Goal: Task Accomplishment & Management: Manage account settings

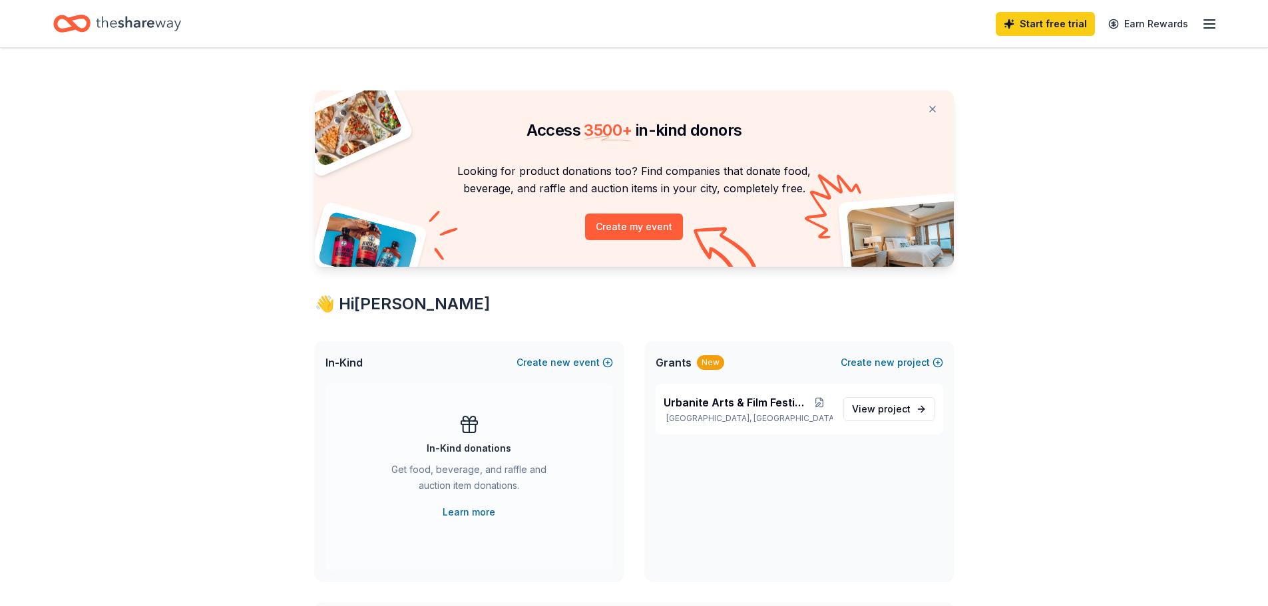
click at [1208, 29] on icon "button" at bounding box center [1209, 24] width 16 height 16
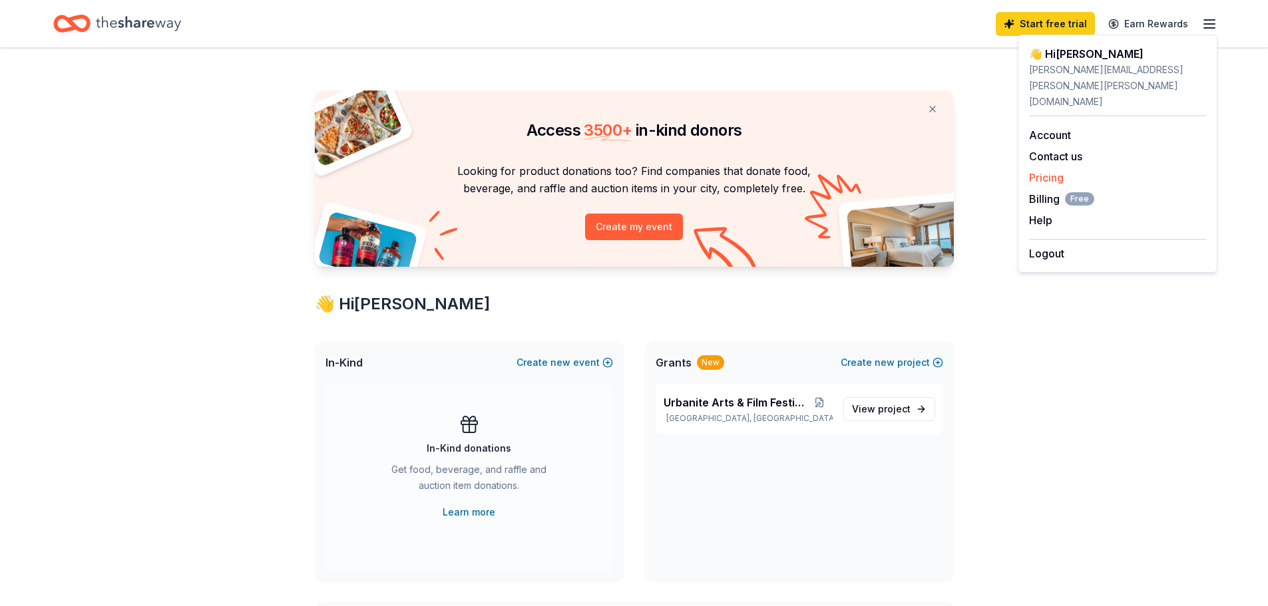
click at [1053, 171] on link "Pricing" at bounding box center [1046, 177] width 35 height 13
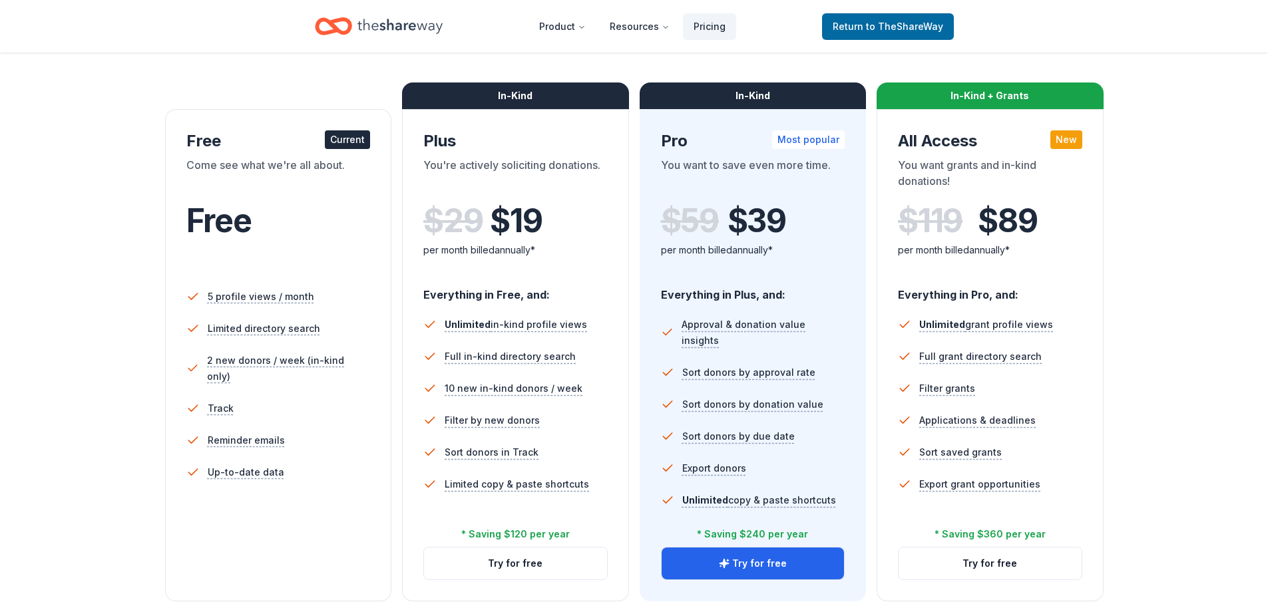
scroll to position [200, 0]
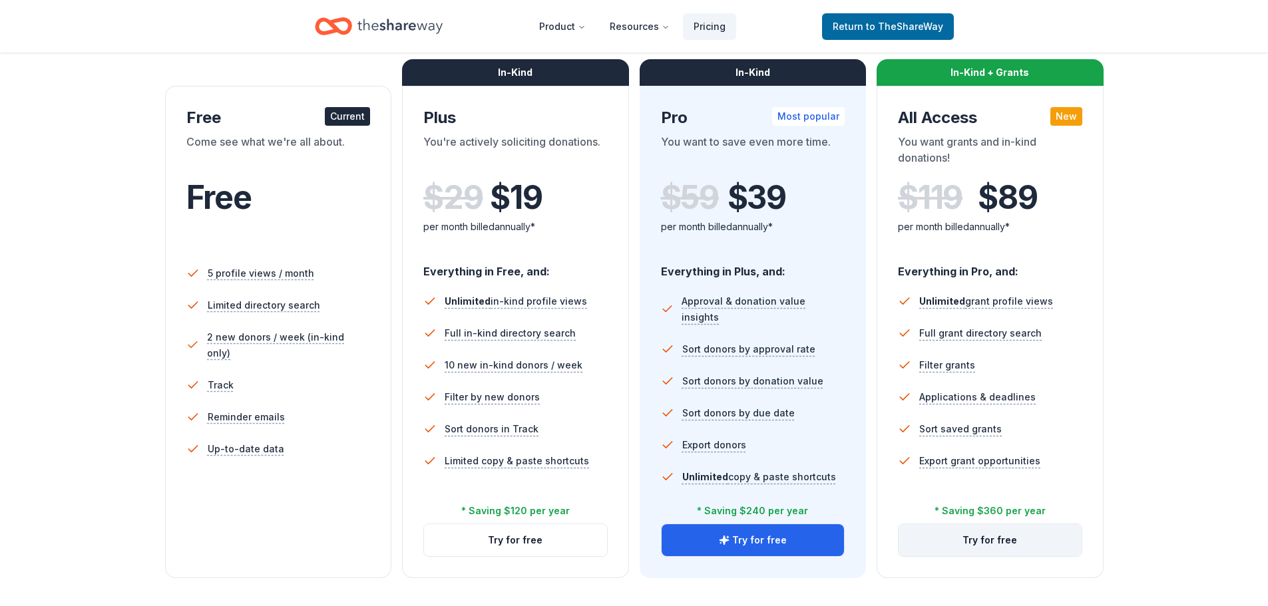
click at [997, 535] on button "Try for free" at bounding box center [989, 540] width 183 height 32
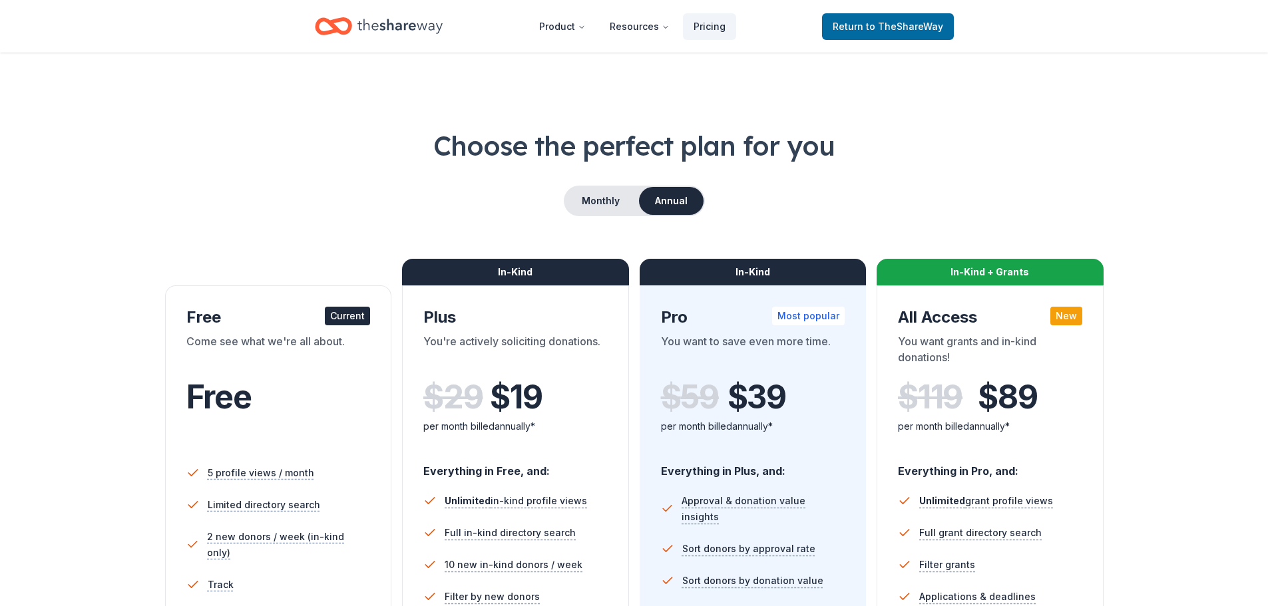
scroll to position [192, 0]
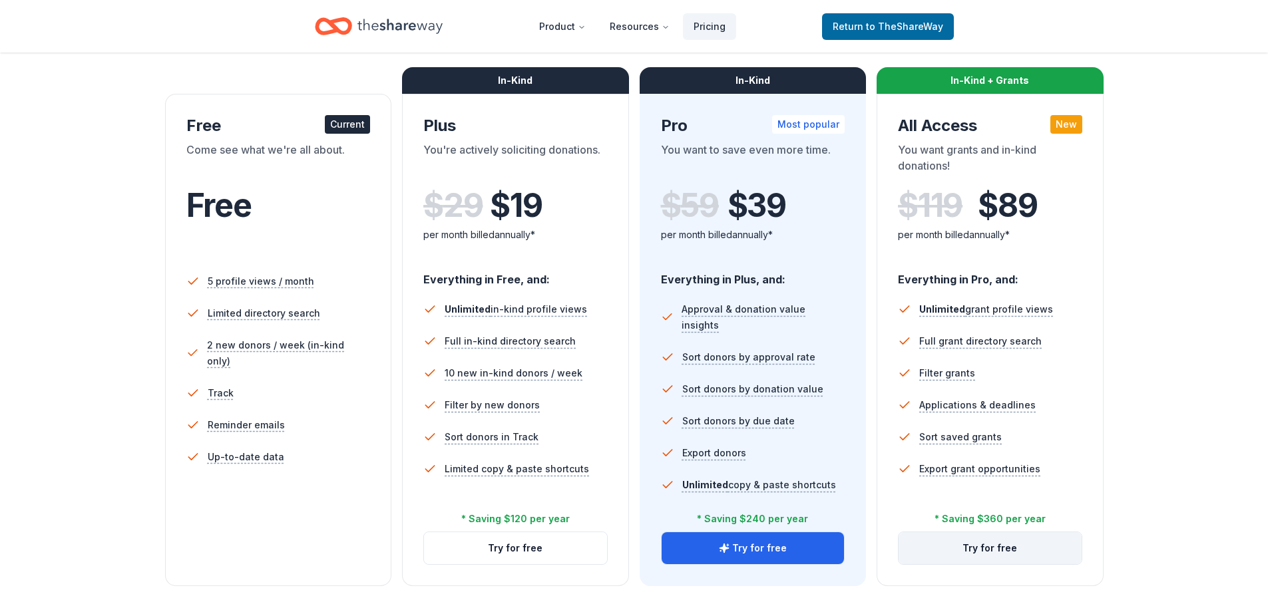
click at [981, 548] on button "Try for free" at bounding box center [989, 548] width 183 height 32
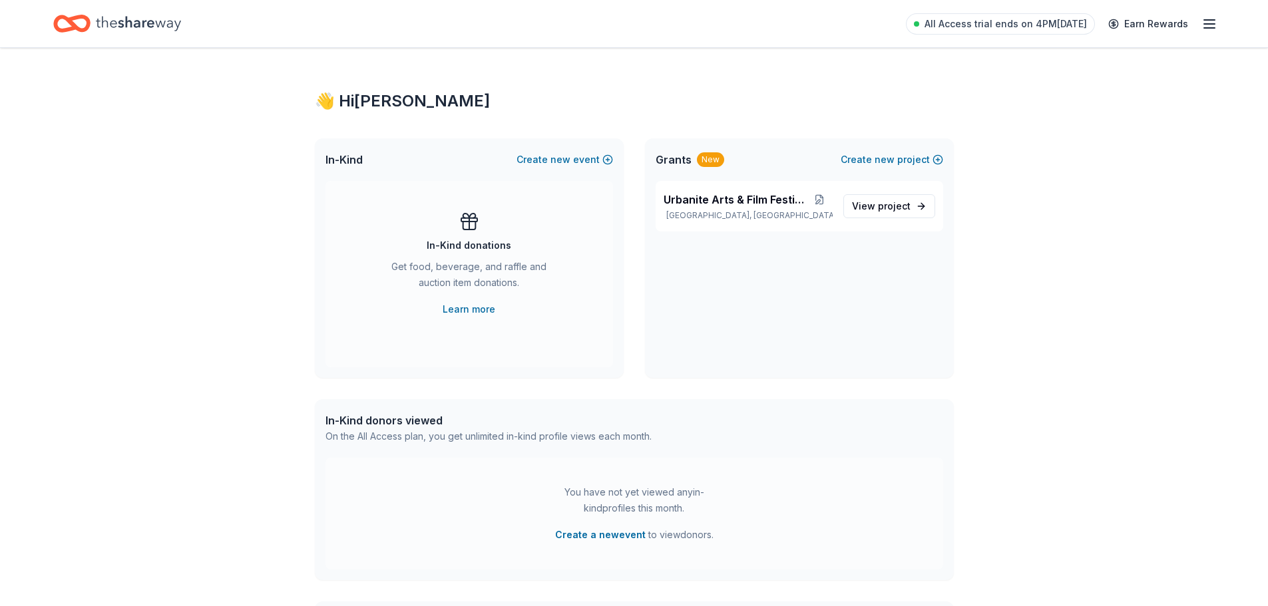
click at [1214, 25] on icon "button" at bounding box center [1209, 24] width 16 height 16
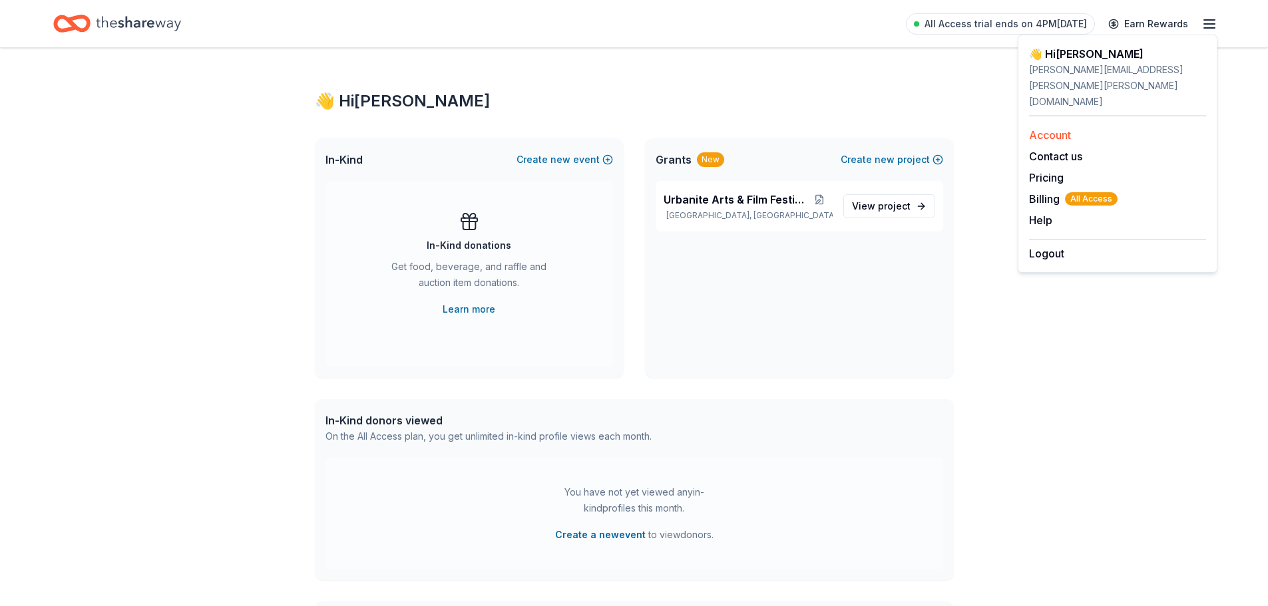
click at [1041, 128] on link "Account" at bounding box center [1050, 134] width 42 height 13
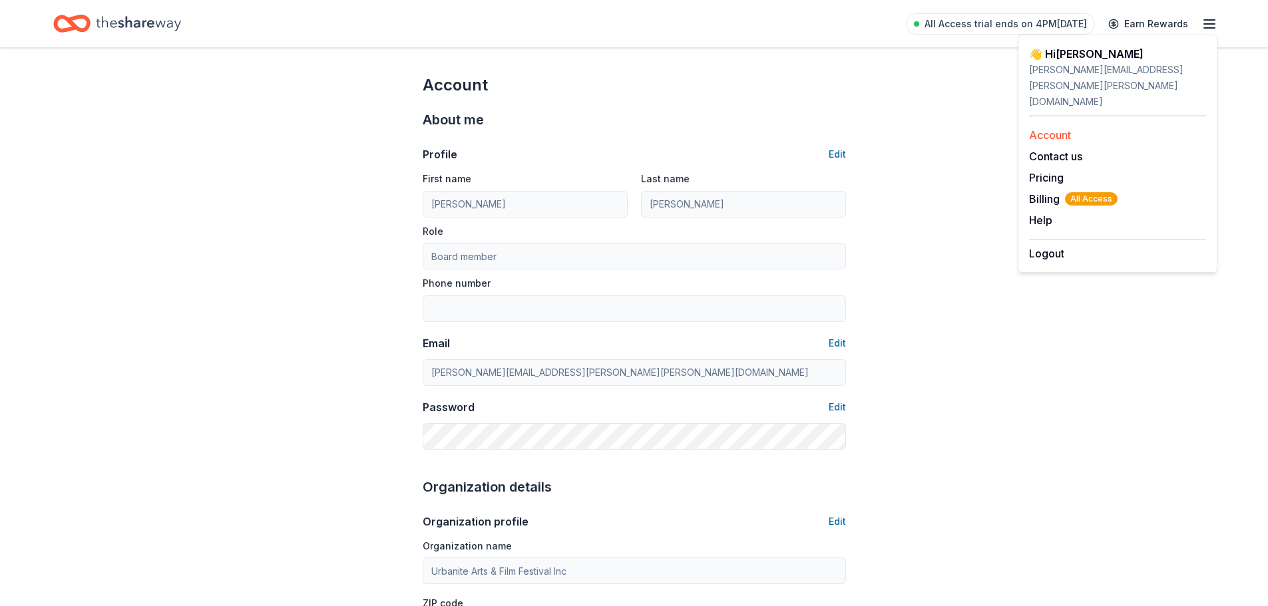
click at [1051, 128] on link "Account" at bounding box center [1050, 134] width 42 height 13
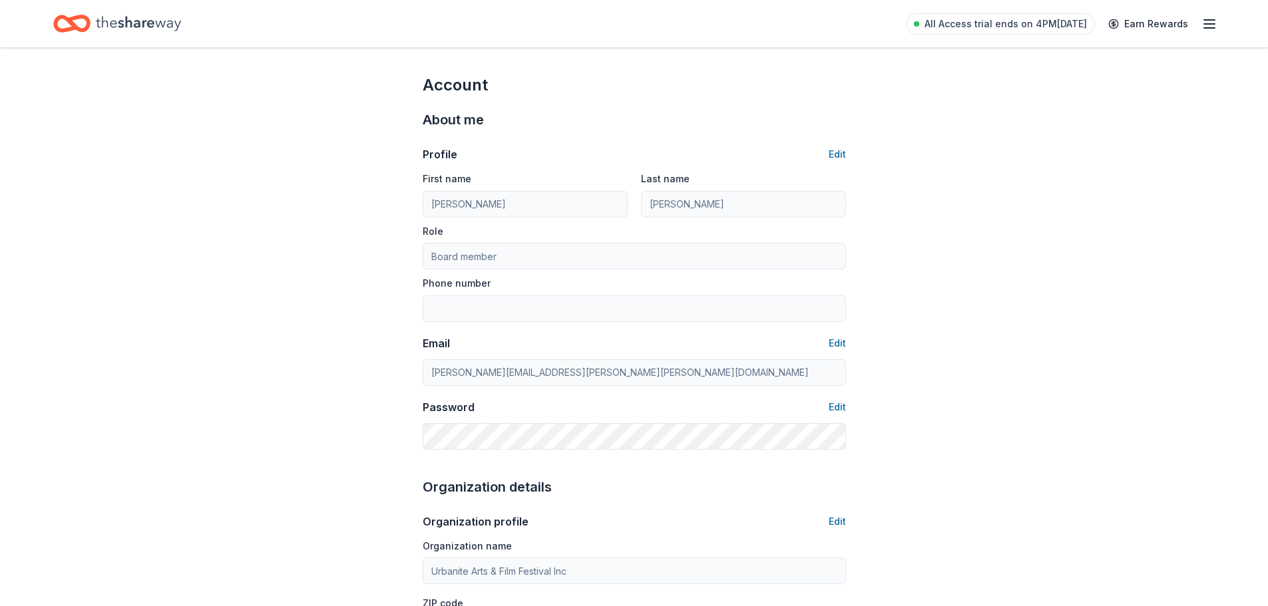
click at [1204, 24] on line "button" at bounding box center [1209, 24] width 11 height 0
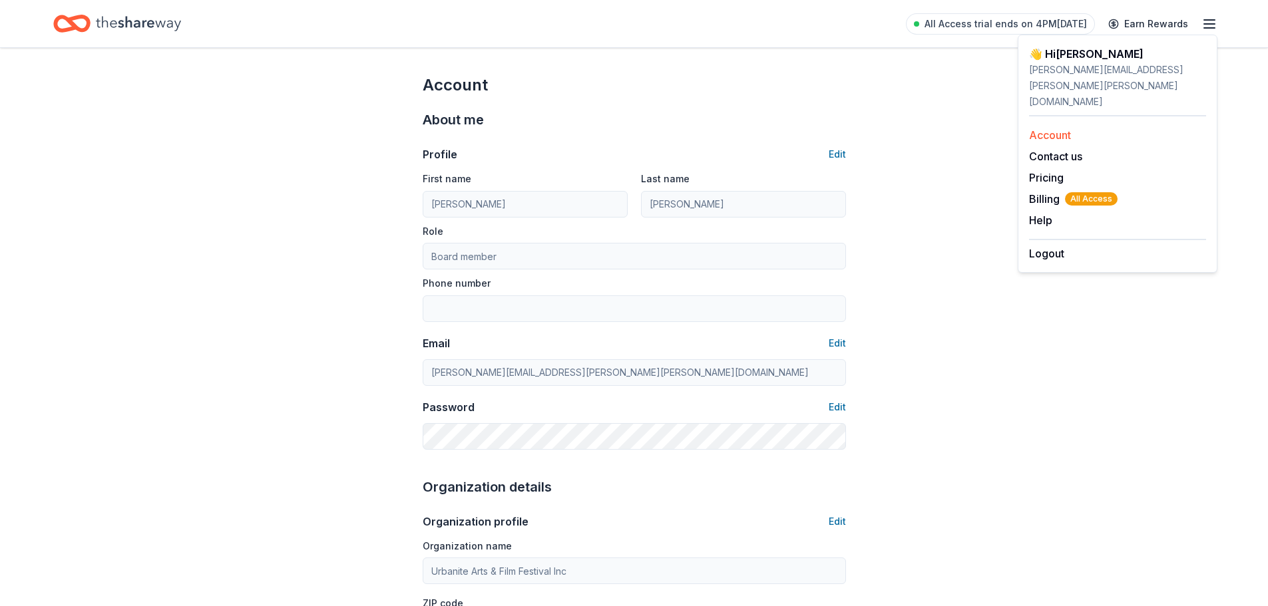
click at [1063, 128] on link "Account" at bounding box center [1050, 134] width 42 height 13
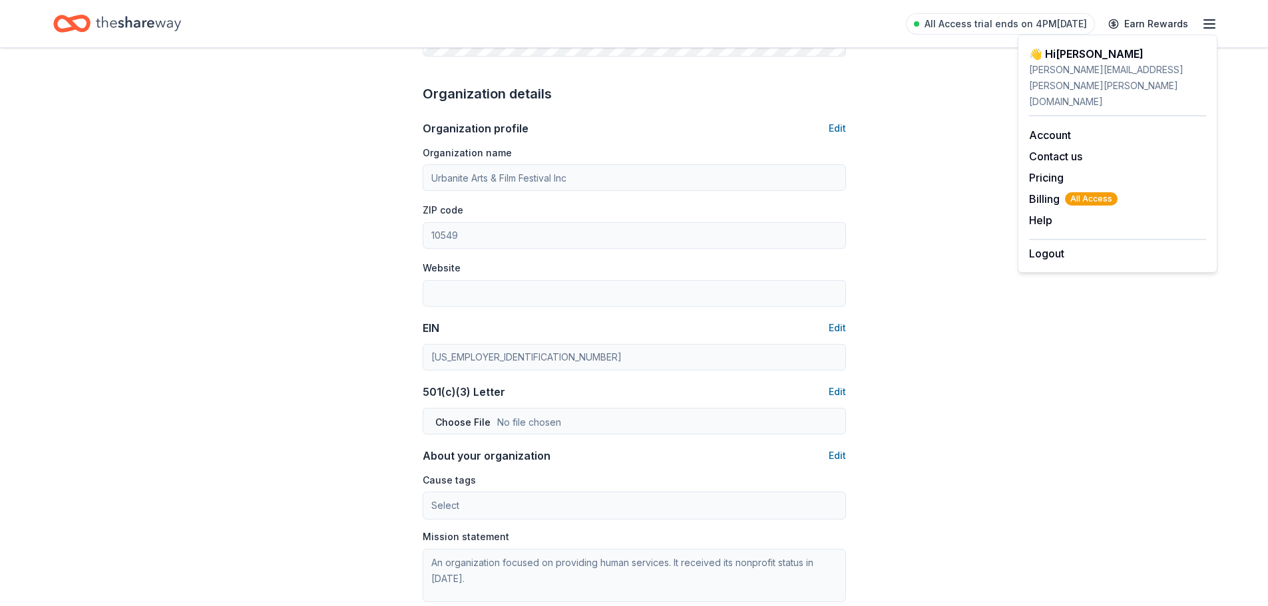
scroll to position [393, 0]
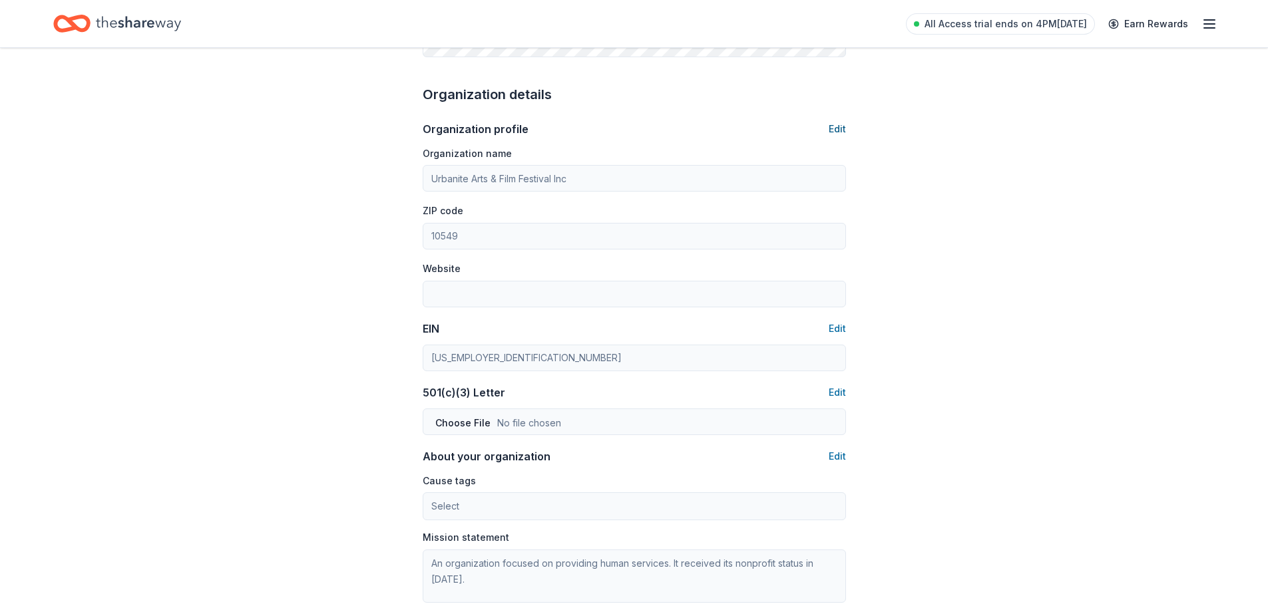
click at [840, 128] on button "Edit" at bounding box center [836, 129] width 17 height 16
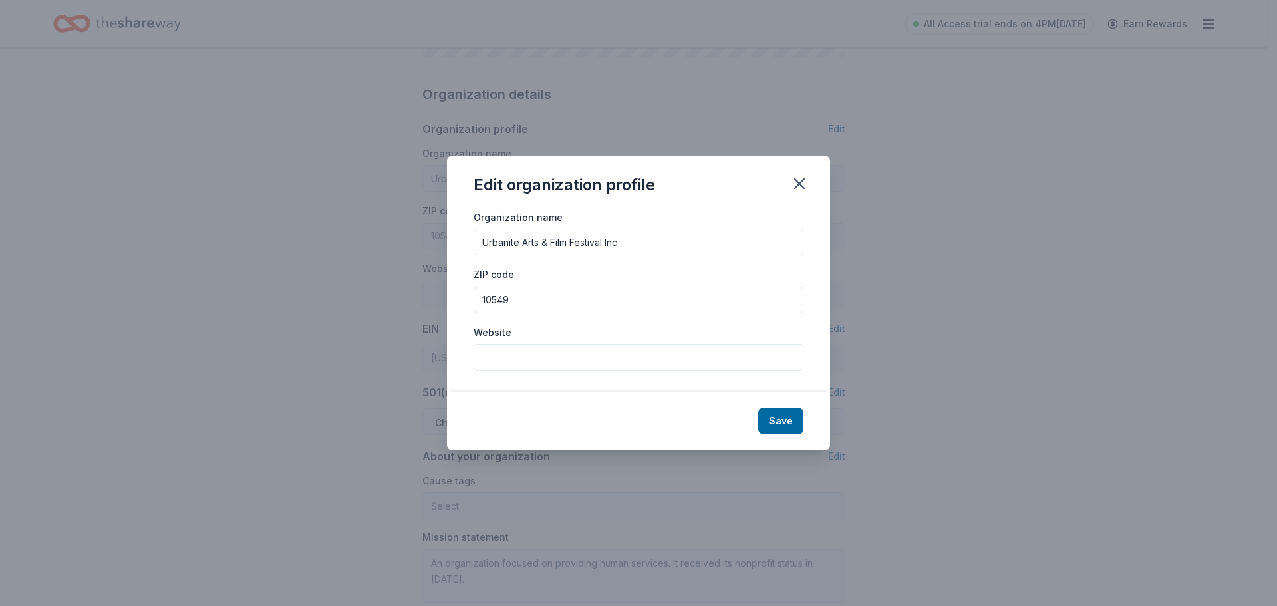
click at [558, 360] on input "Website" at bounding box center [639, 357] width 330 height 27
type input "WWW.URBANITEFEST.ORG"
click at [781, 420] on button "Save" at bounding box center [781, 421] width 45 height 27
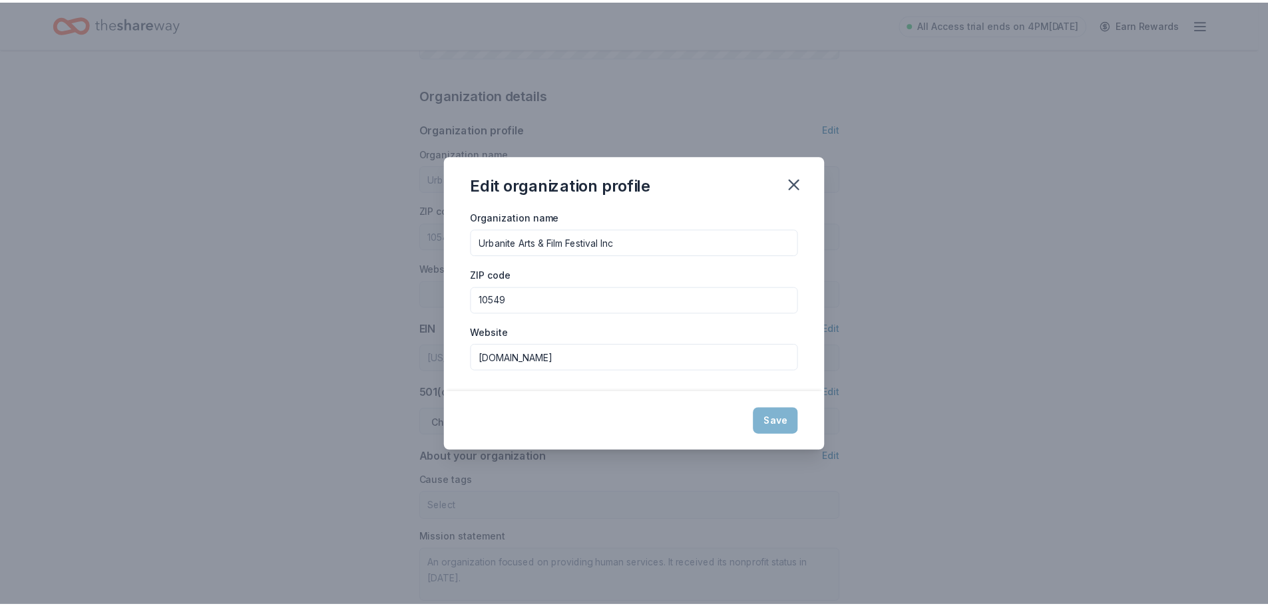
type input "WWW.URBANITEFEST.ORG"
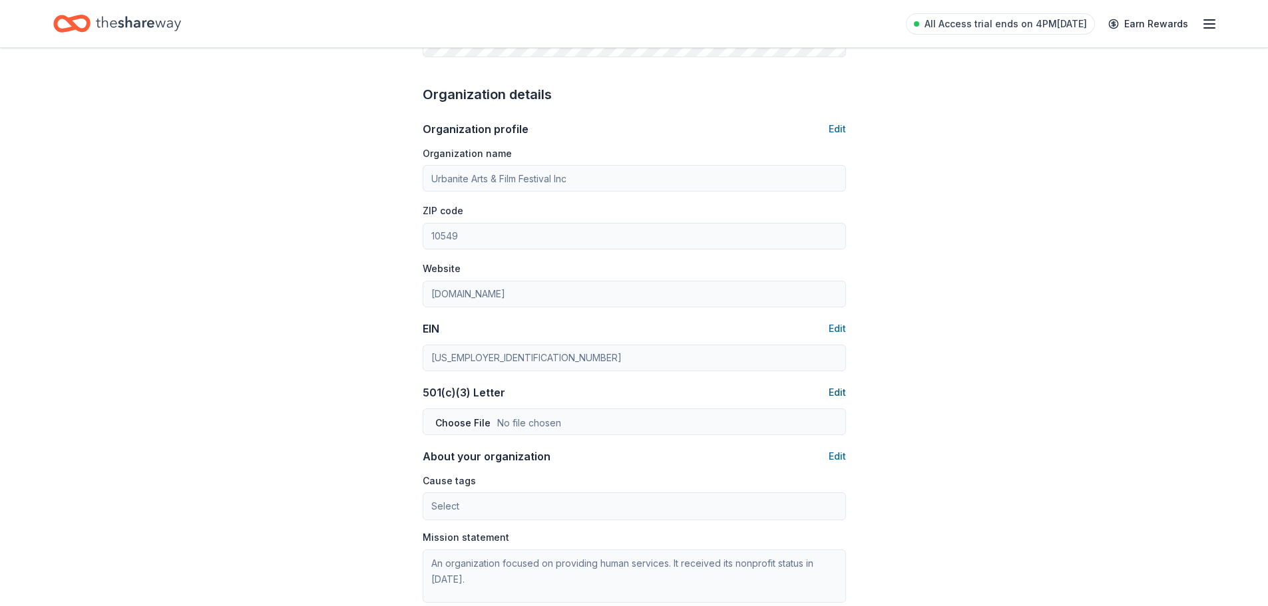
click at [833, 390] on button "Edit" at bounding box center [836, 393] width 17 height 16
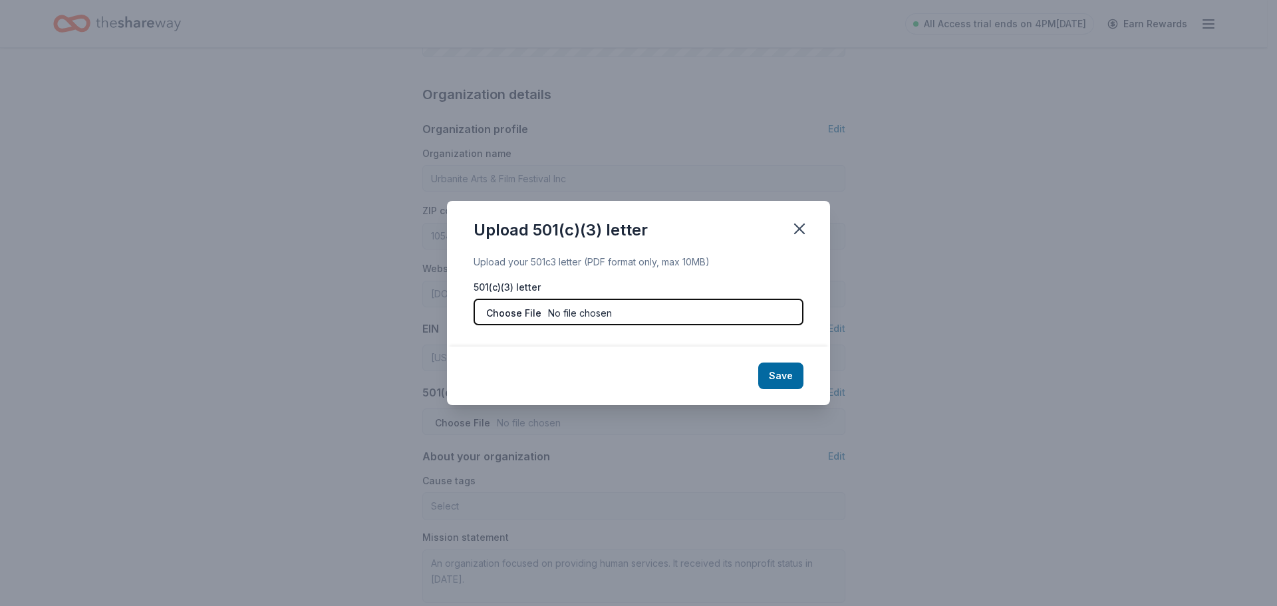
click at [580, 315] on input "file" at bounding box center [639, 312] width 330 height 27
click at [503, 313] on input "file" at bounding box center [639, 312] width 330 height 27
type input "C:\fakepath\IRS PROOF OF NON-PROFIT STATUS URBANITE FF copy.pdf"
click at [786, 375] on button "Save" at bounding box center [781, 376] width 45 height 27
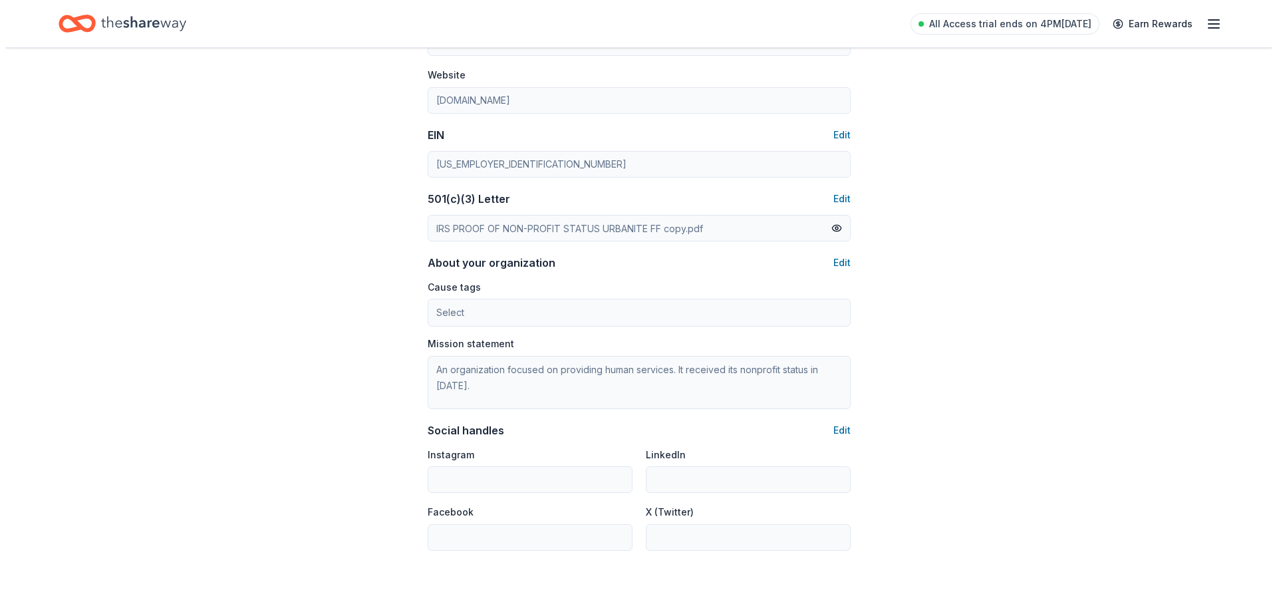
scroll to position [592, 0]
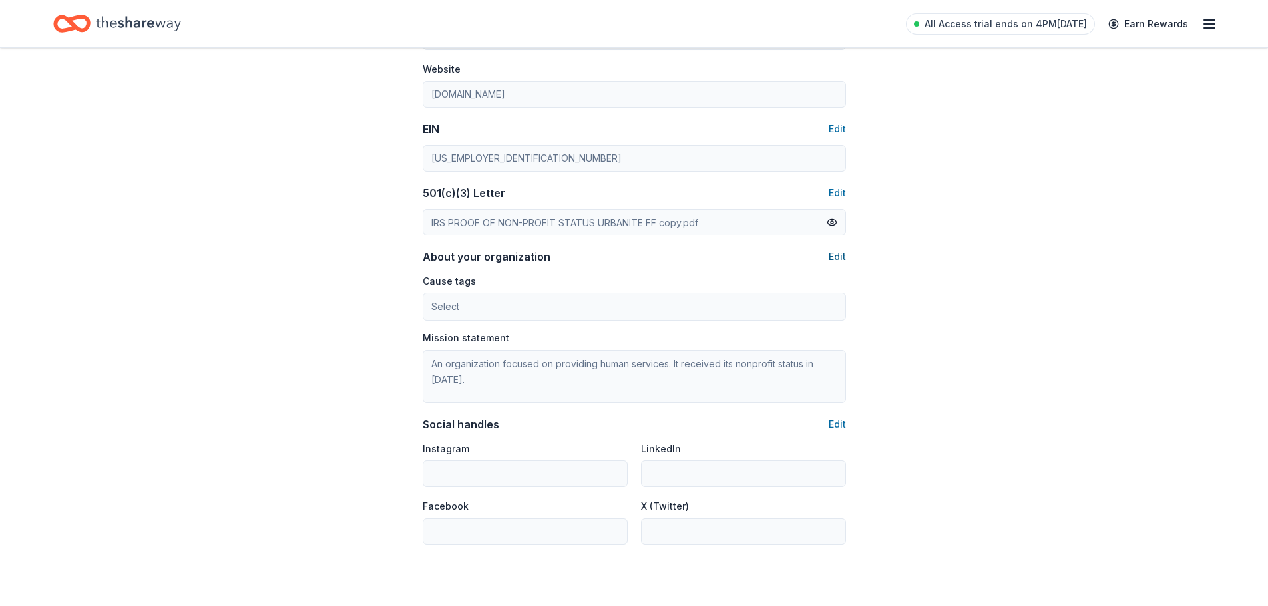
click at [838, 259] on button "Edit" at bounding box center [836, 257] width 17 height 16
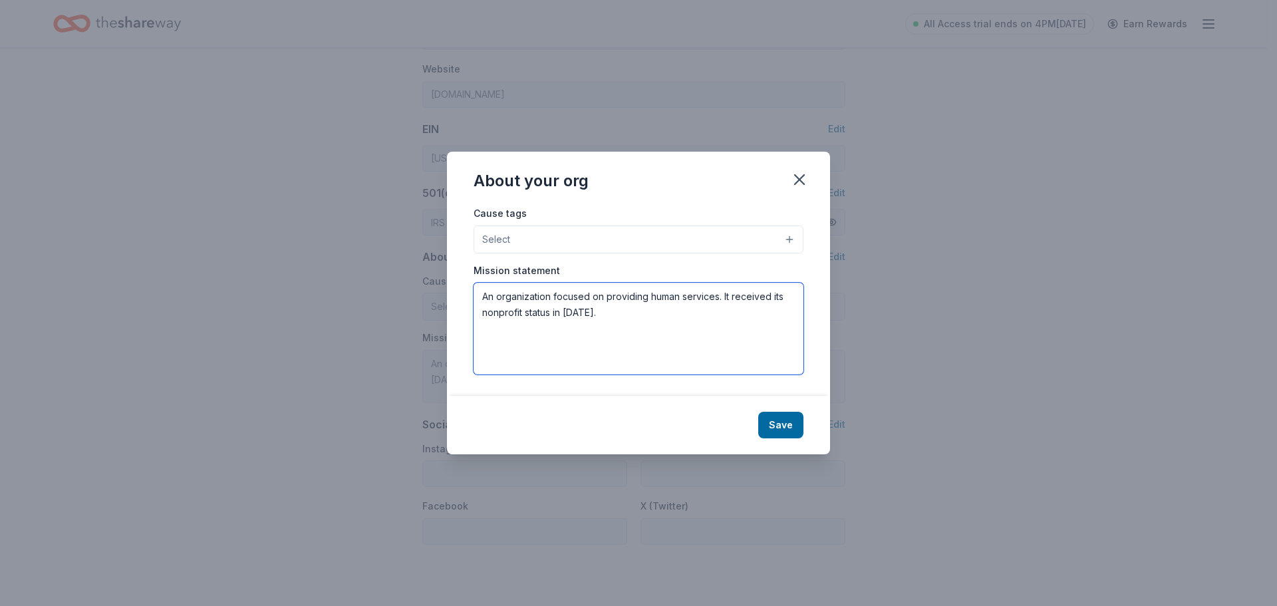
click at [649, 304] on textarea "An organization focused on providing human services. It received its nonprofit …" at bounding box center [639, 329] width 330 height 92
click at [665, 298] on textarea "An organization focused on providing human services. It received its nonprofit …" at bounding box center [639, 329] width 330 height 92
drag, startPoint x: 665, startPoint y: 298, endPoint x: 697, endPoint y: 297, distance: 31.3
click at [697, 297] on textarea "An organization focused on providing human services. It received its nonprofit …" at bounding box center [639, 329] width 330 height 92
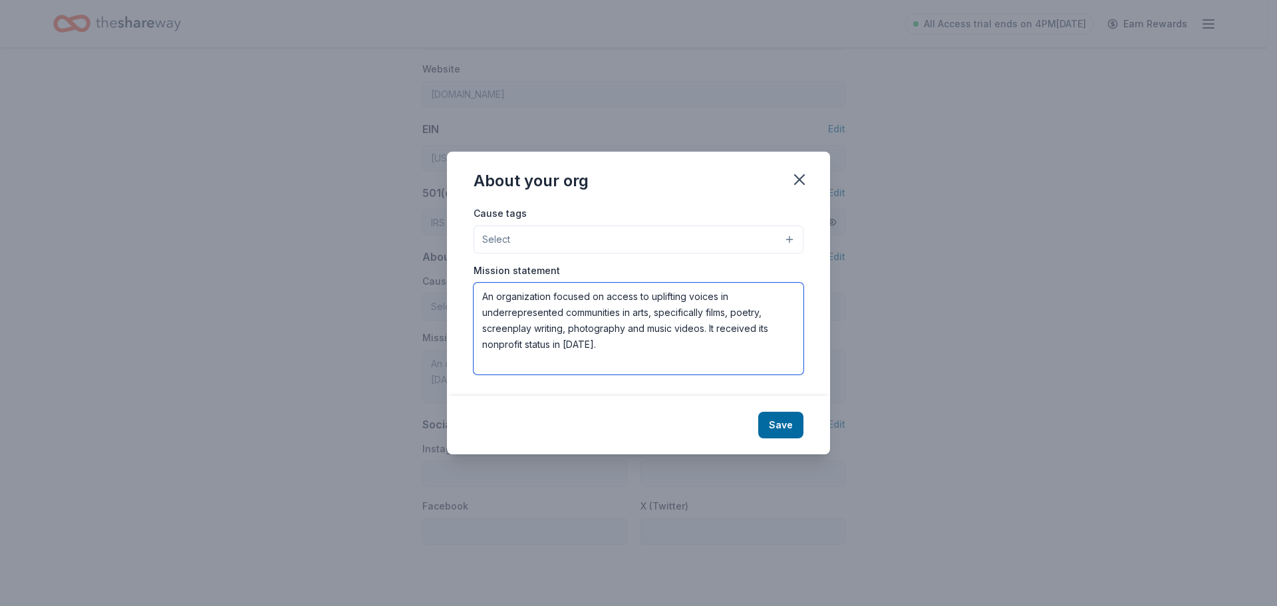
type textarea "An organization focused on access to uplifting voices in underrepresented commu…"
click at [753, 240] on button "Select" at bounding box center [639, 240] width 330 height 28
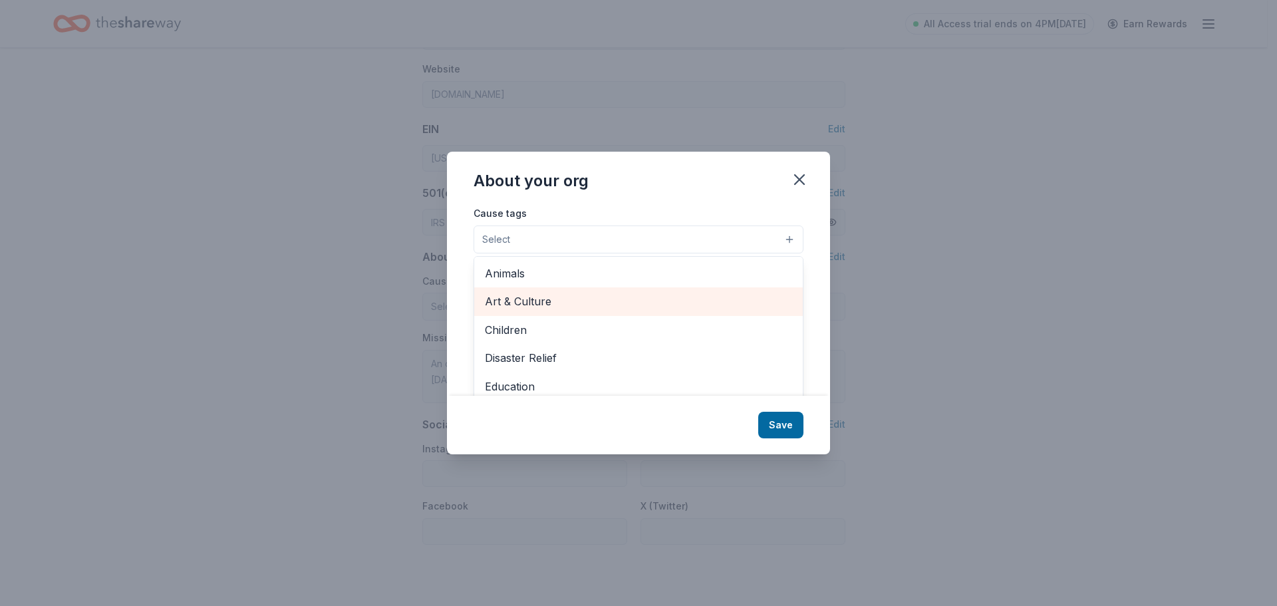
click at [520, 297] on span "Art & Culture" at bounding box center [638, 301] width 307 height 17
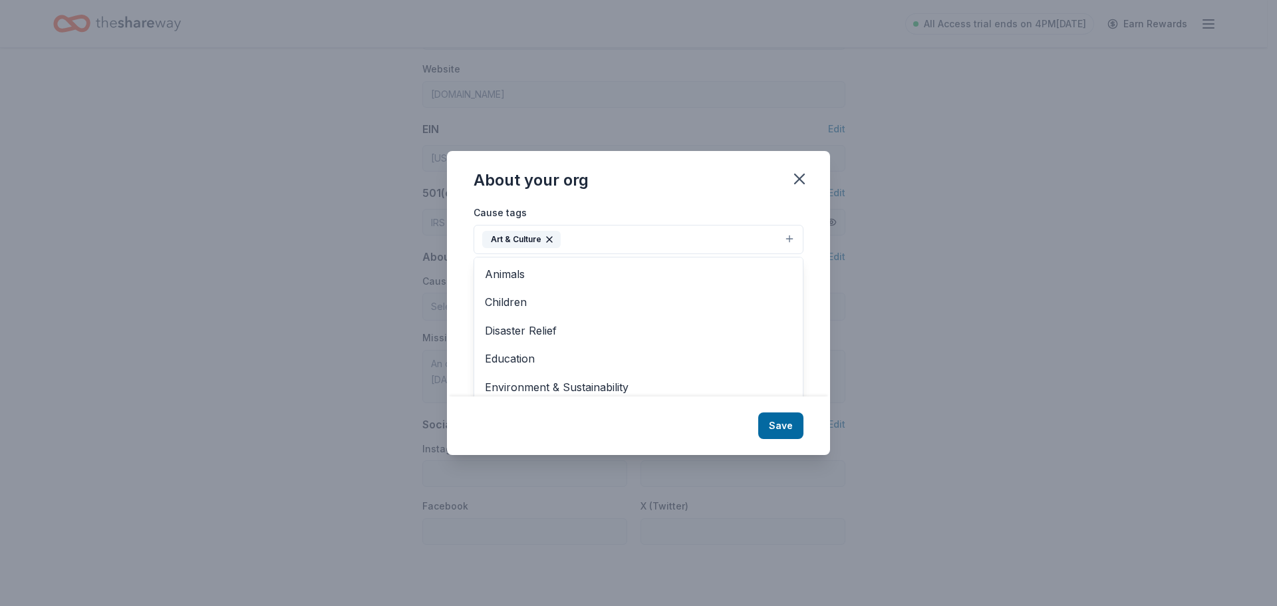
click at [596, 236] on button "Art & Culture" at bounding box center [639, 239] width 330 height 29
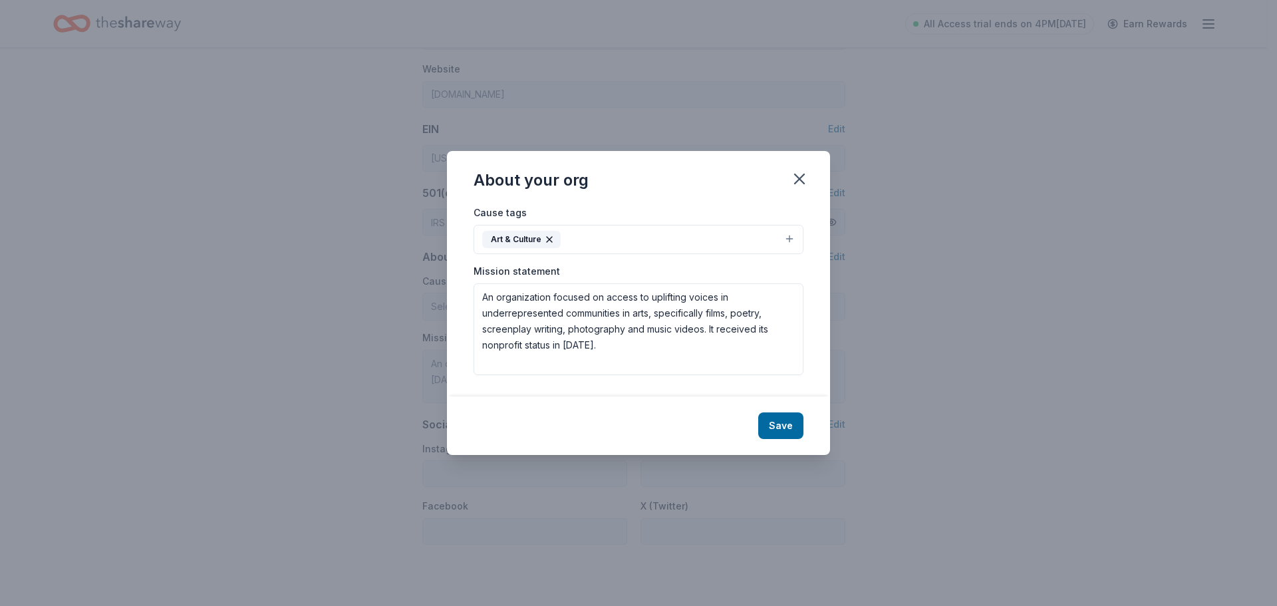
click at [790, 243] on button "Art & Culture" at bounding box center [639, 239] width 330 height 29
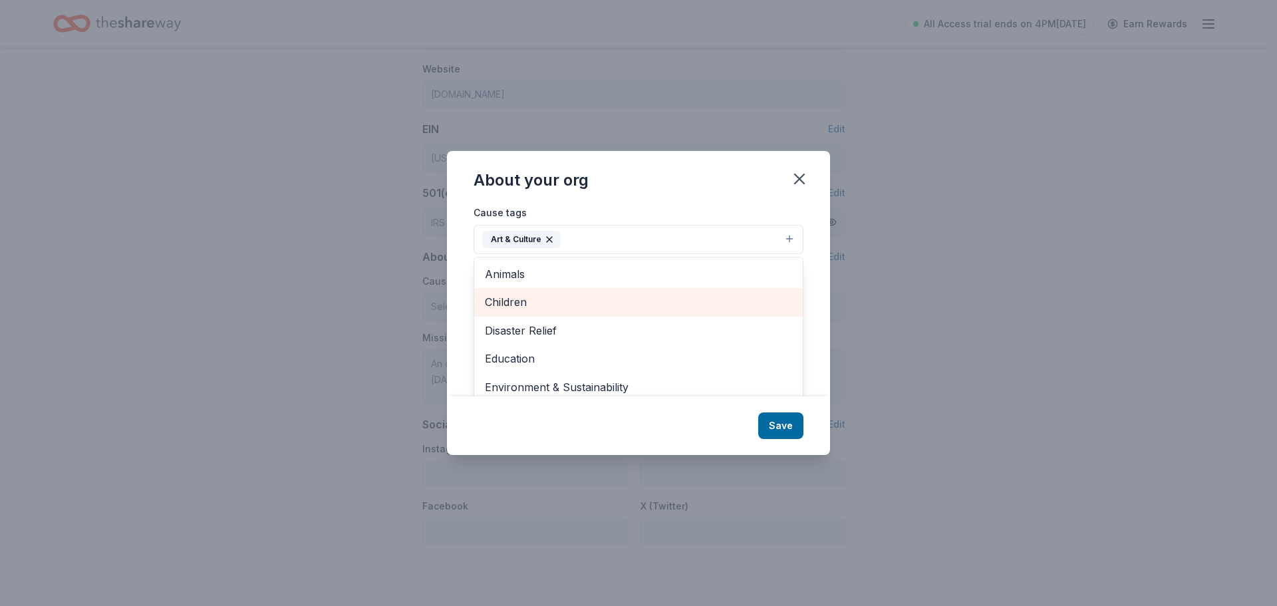
click at [566, 308] on span "Children" at bounding box center [638, 301] width 307 height 17
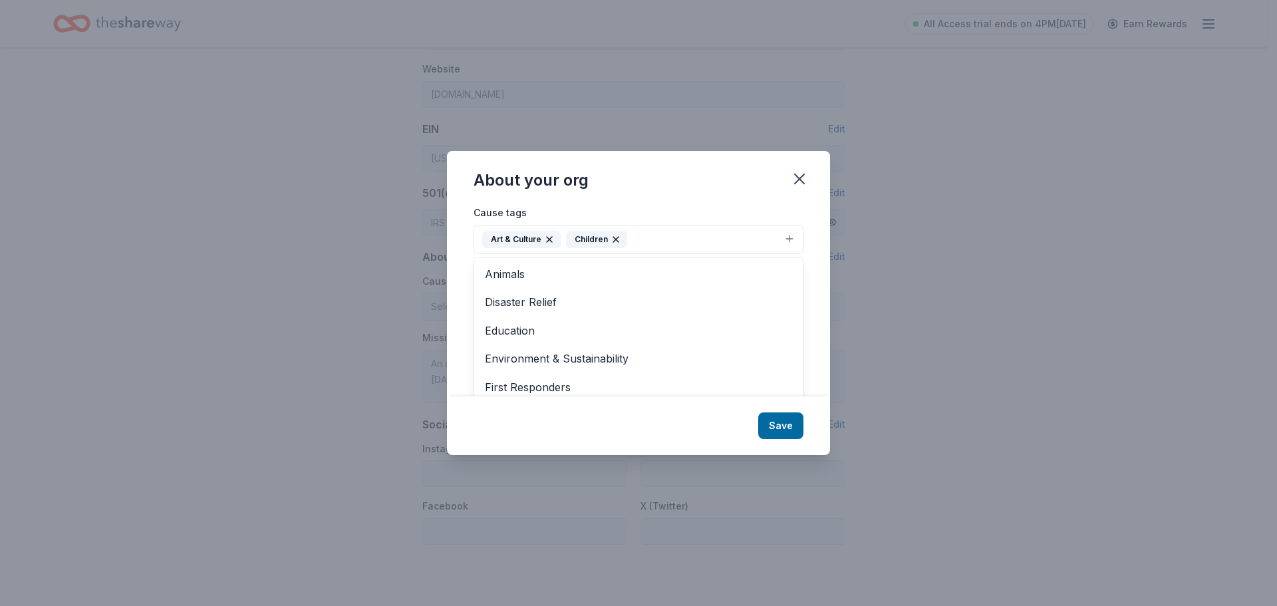
click at [783, 237] on button "Art & Culture Children" at bounding box center [639, 239] width 330 height 29
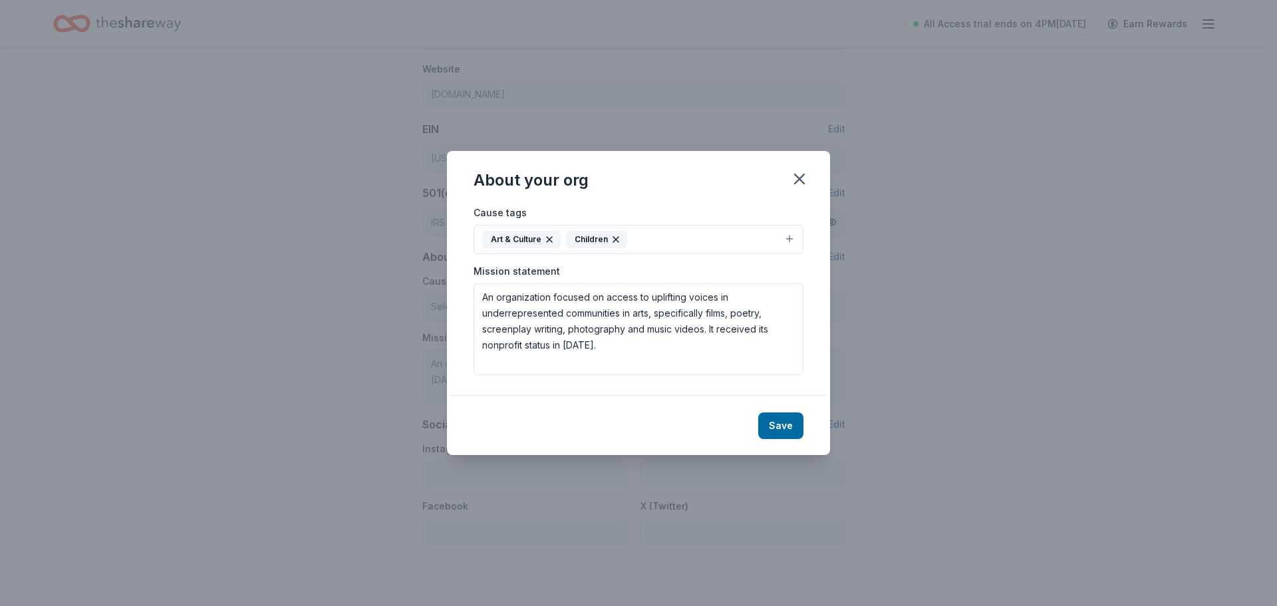
click at [788, 235] on button "Art & Culture Children" at bounding box center [639, 239] width 330 height 29
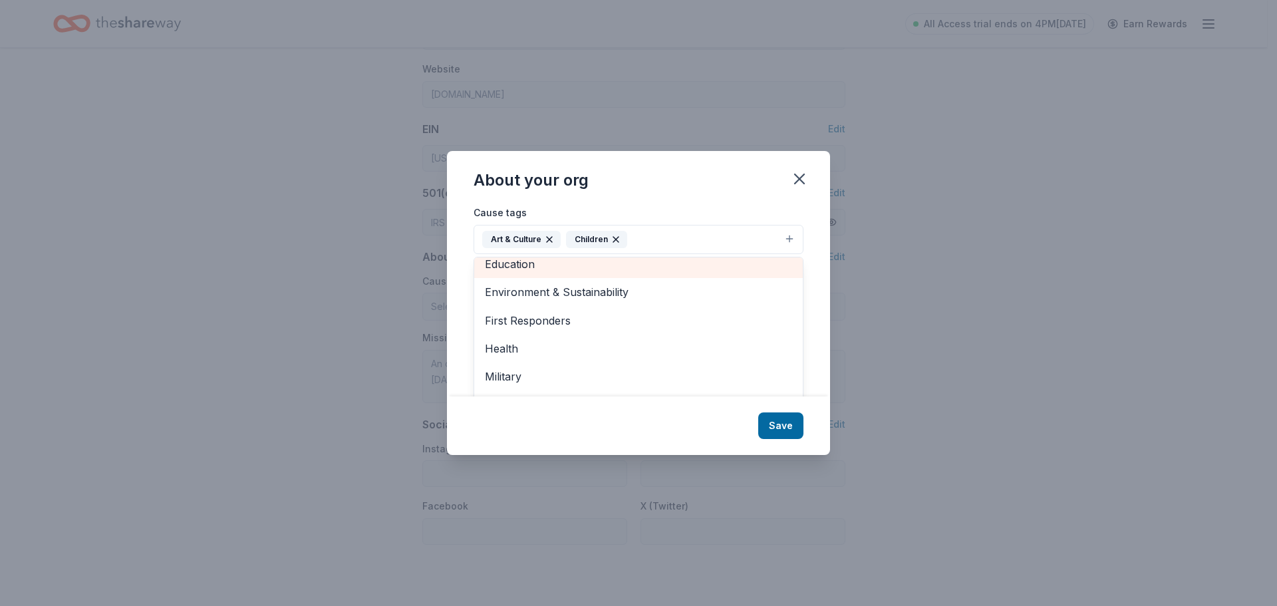
scroll to position [59, 0]
click at [538, 269] on span "Education" at bounding box center [638, 271] width 307 height 17
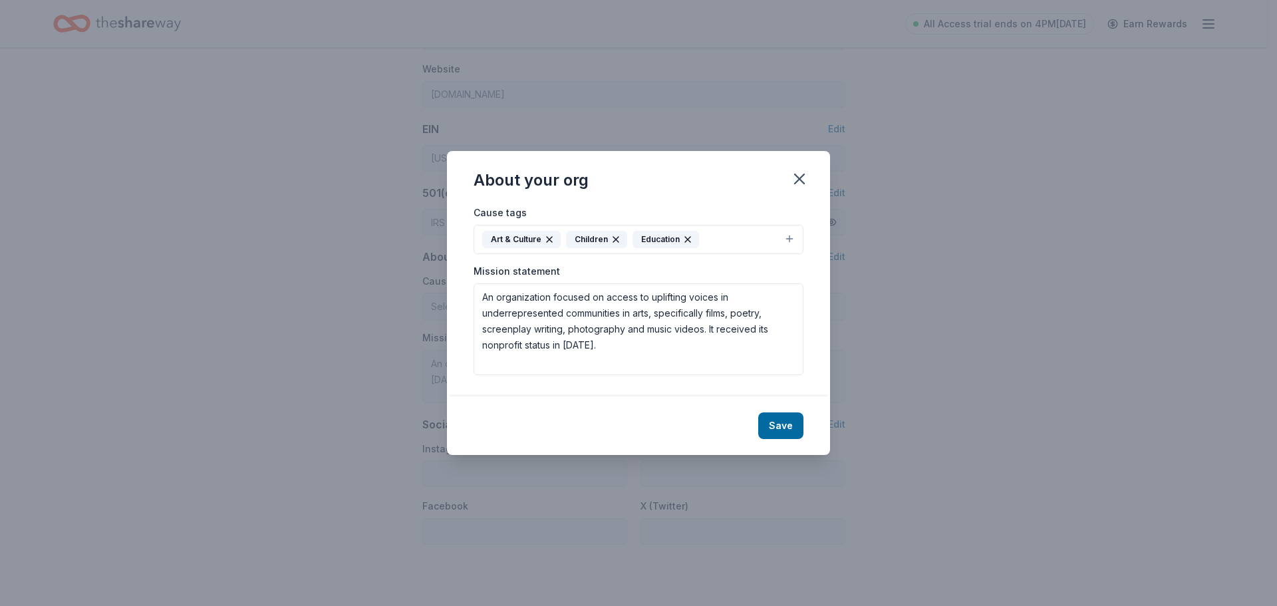
click at [778, 238] on button "Art & Culture Children Education" at bounding box center [639, 239] width 330 height 29
click at [788, 236] on button "Art & Culture Children Education" at bounding box center [639, 239] width 330 height 29
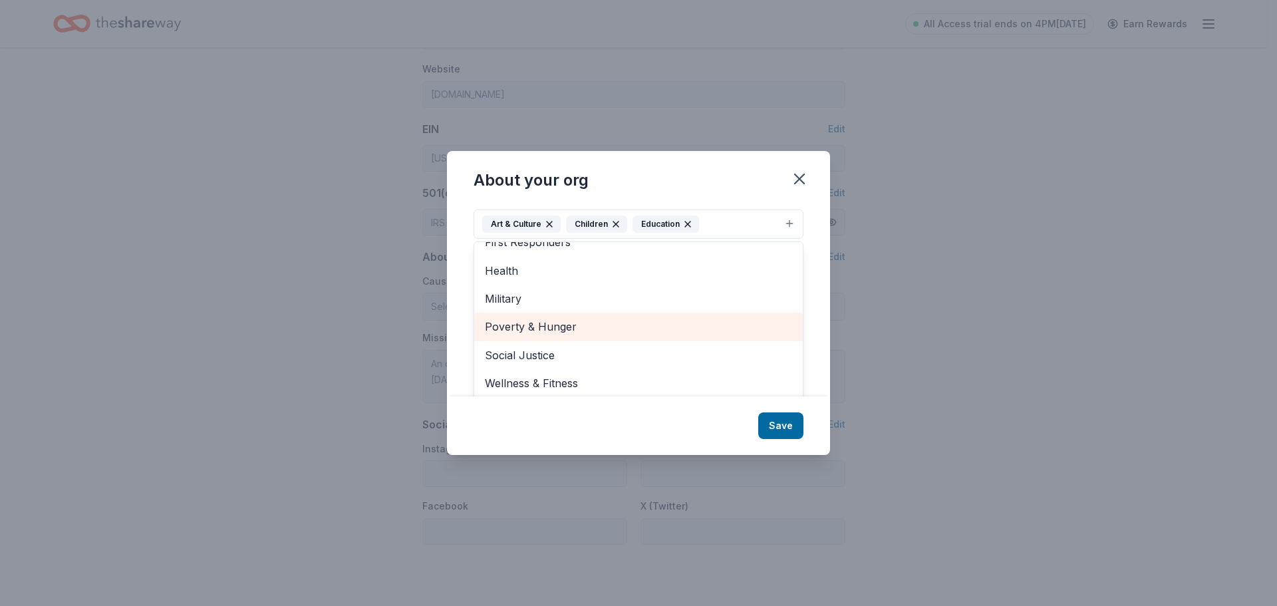
scroll to position [20, 0]
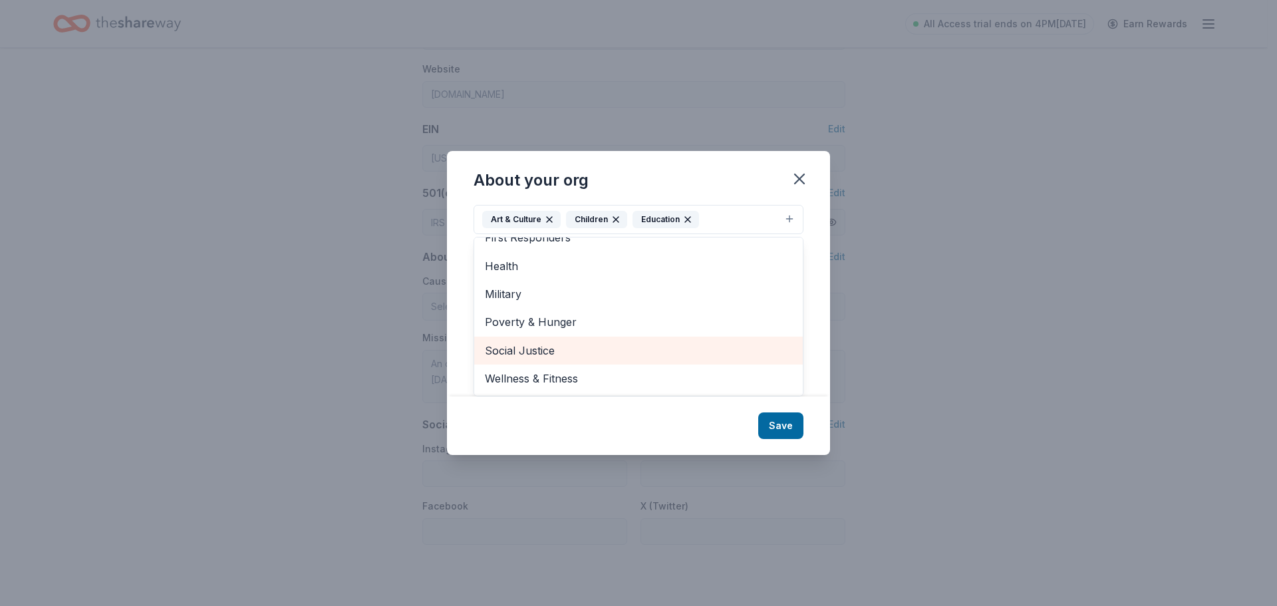
click at [550, 349] on span "Social Justice" at bounding box center [638, 350] width 307 height 17
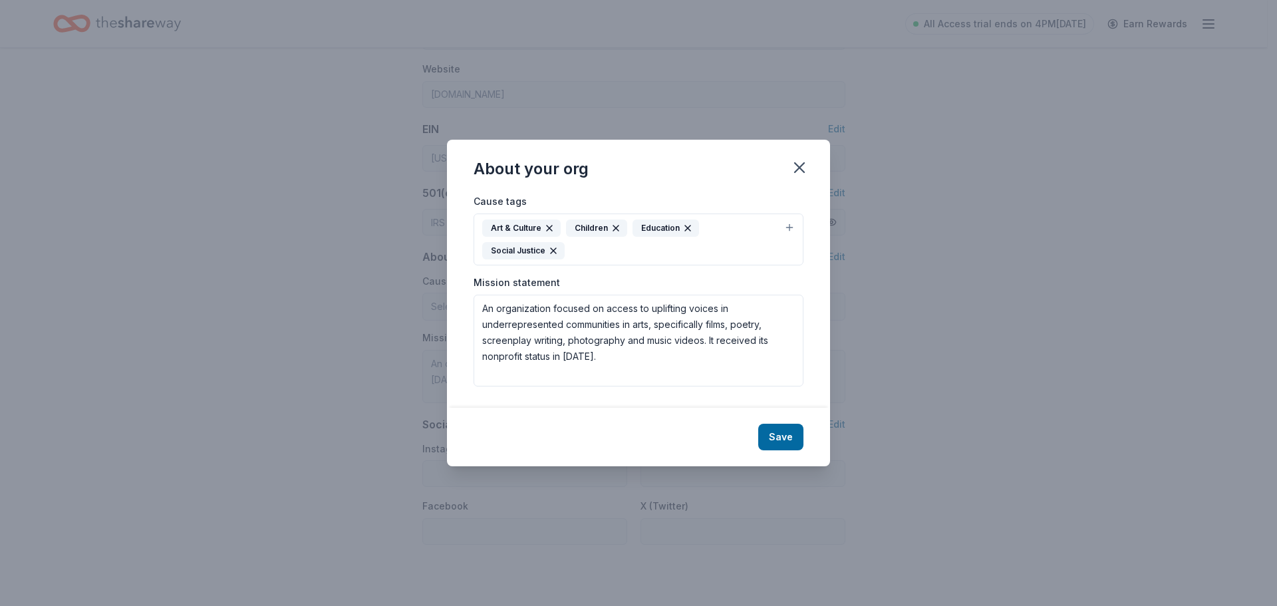
scroll to position [0, 0]
click at [776, 206] on div "Cause tags Art & Culture Children Education Social Justice" at bounding box center [639, 229] width 330 height 73
click at [788, 224] on button "Art & Culture Children Education Social Justice" at bounding box center [639, 240] width 330 height 52
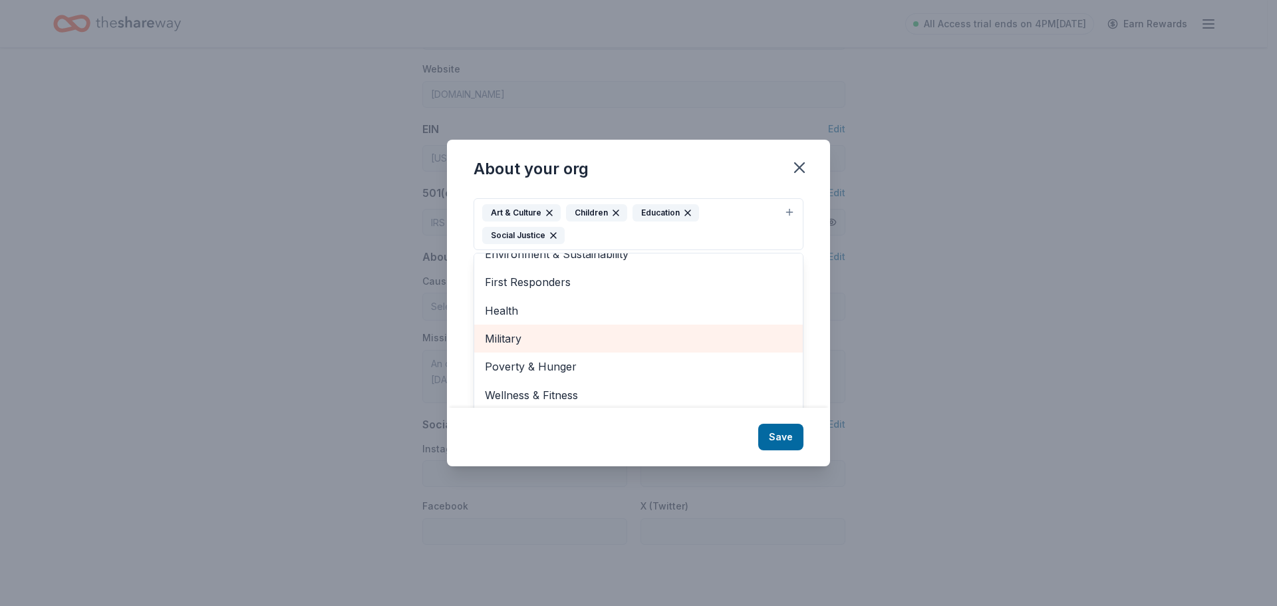
scroll to position [20, 0]
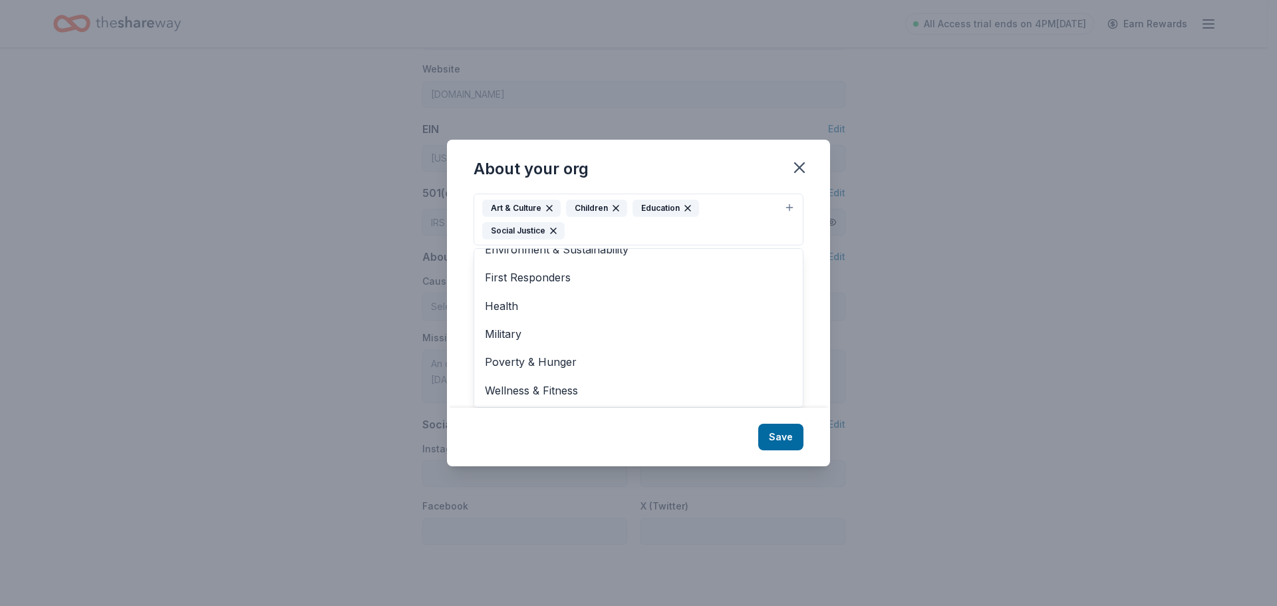
click at [787, 434] on div "About your org Cause tags Art & Culture Children Education Social Justice Anima…" at bounding box center [638, 303] width 383 height 326
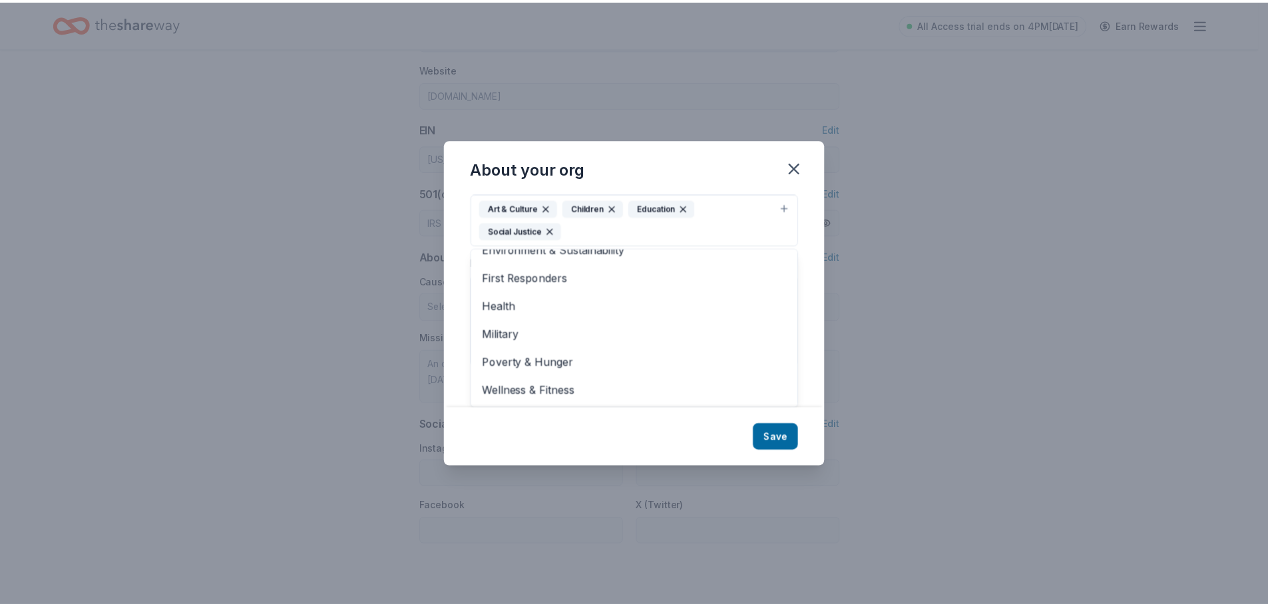
scroll to position [0, 0]
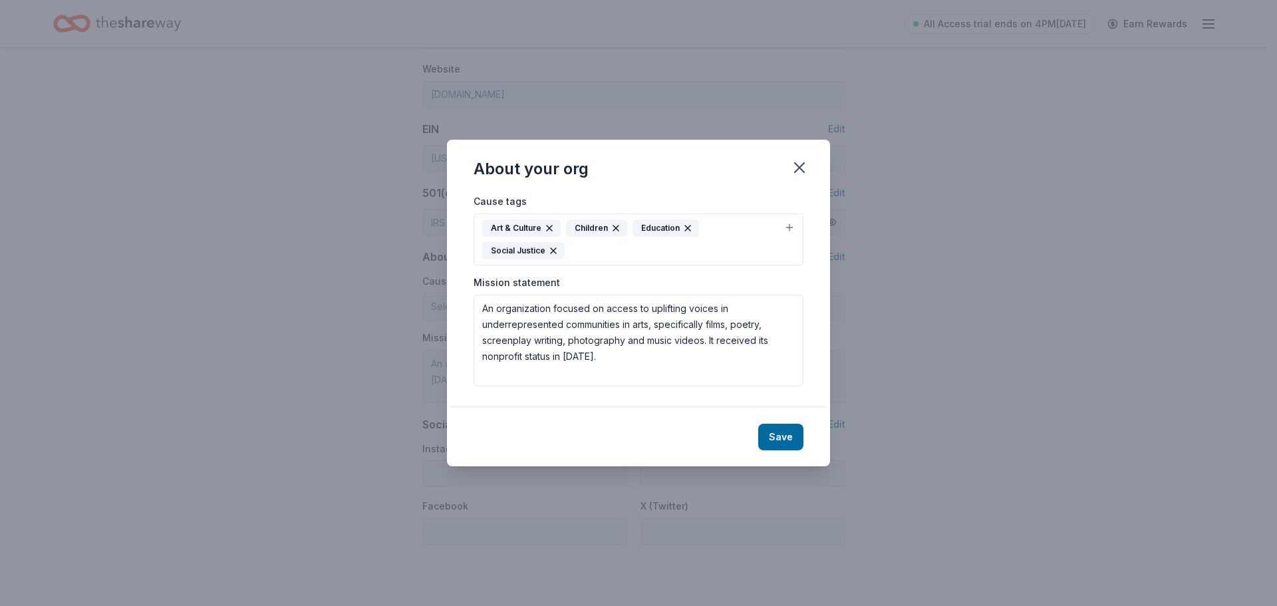
click at [787, 434] on button "Save" at bounding box center [781, 437] width 45 height 27
type textarea "An organization focused on access to uplifting voices in underrepresented commu…"
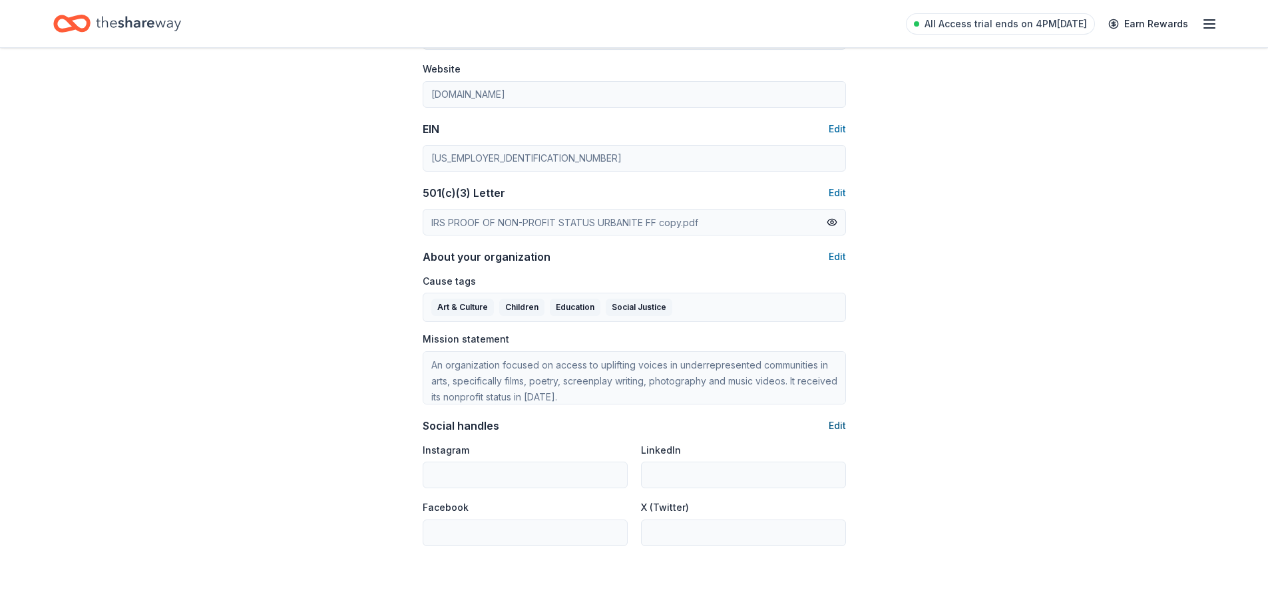
click at [842, 428] on button "Edit" at bounding box center [836, 426] width 17 height 16
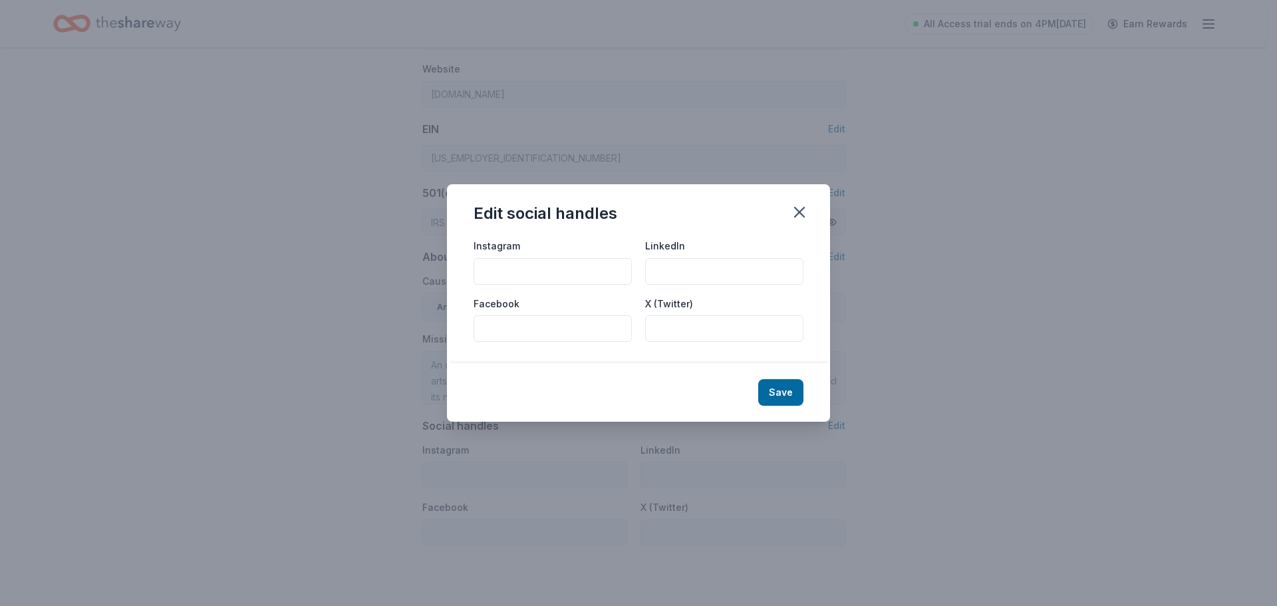
click at [583, 282] on input "Instagram" at bounding box center [553, 271] width 158 height 27
click at [500, 271] on input "urbanitesunited" at bounding box center [553, 271] width 158 height 27
type input "urbanitesunited"
click at [514, 325] on input "Facebook" at bounding box center [553, 328] width 158 height 27
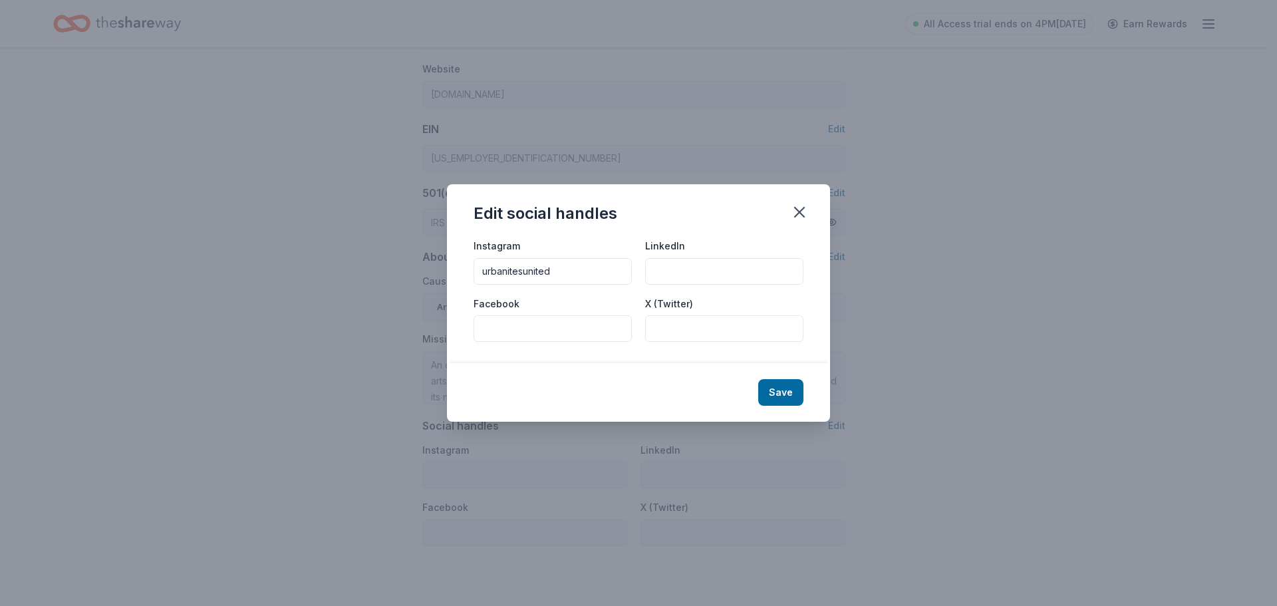
paste input "urbanitesunited"
type input "urbanitesunited"
click at [774, 389] on button "Save" at bounding box center [781, 392] width 45 height 27
type input "urbanitesunited"
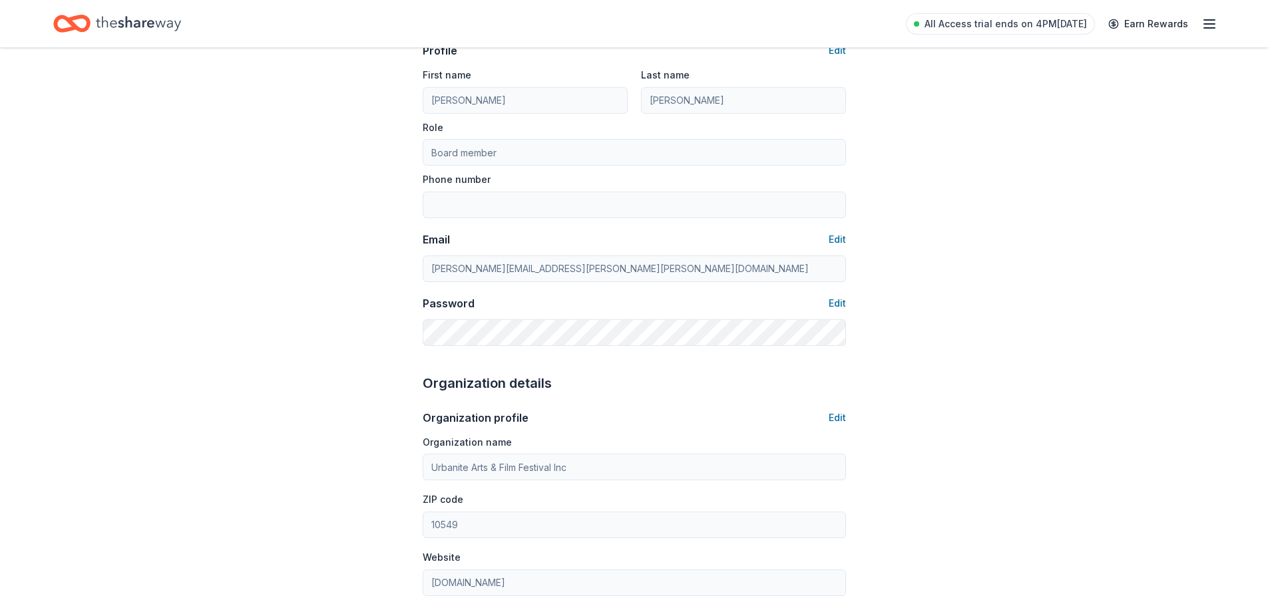
scroll to position [61, 0]
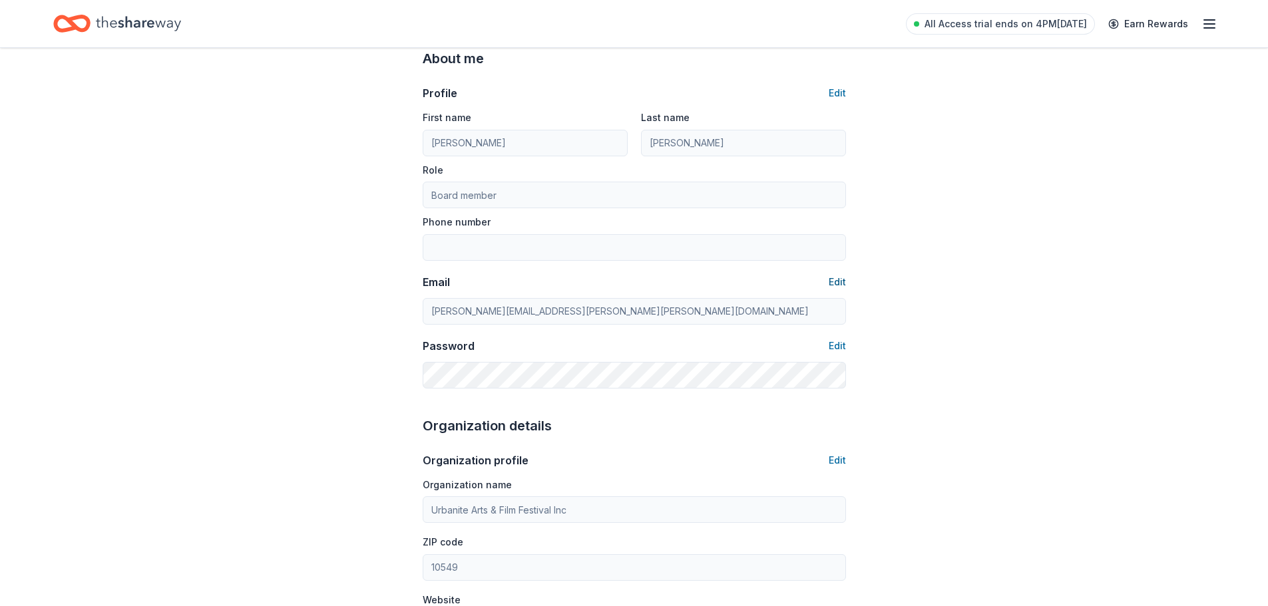
click at [842, 285] on button "Edit" at bounding box center [836, 282] width 17 height 16
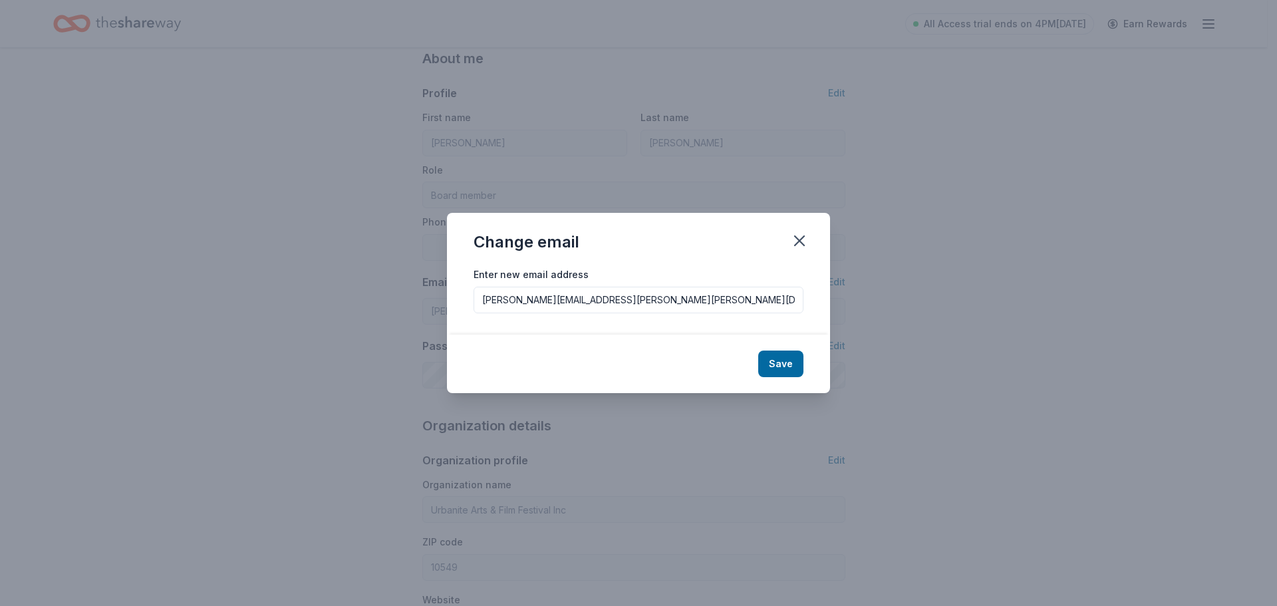
drag, startPoint x: 651, startPoint y: 303, endPoint x: 410, endPoint y: 291, distance: 241.2
click at [410, 291] on div "Change email Enter new email address alex.armando.torres@gmail.com Save" at bounding box center [638, 303] width 1277 height 606
type input "info@urbanitefest.org"
click at [770, 355] on button "Save" at bounding box center [781, 364] width 45 height 27
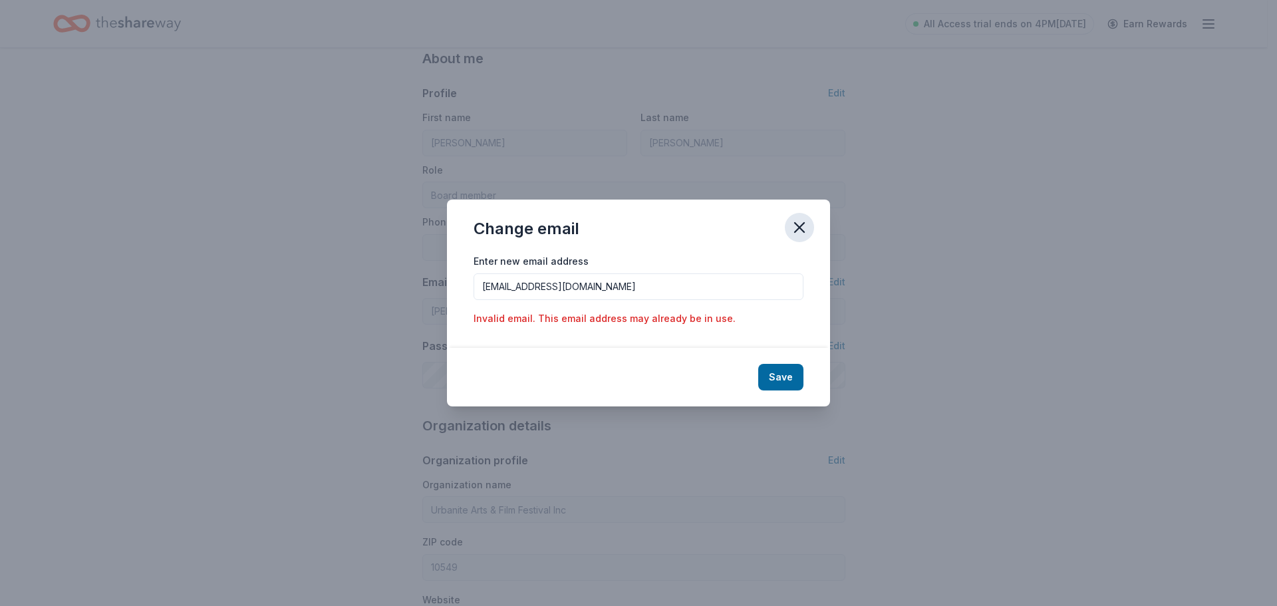
click at [803, 228] on icon "button" at bounding box center [799, 227] width 19 height 19
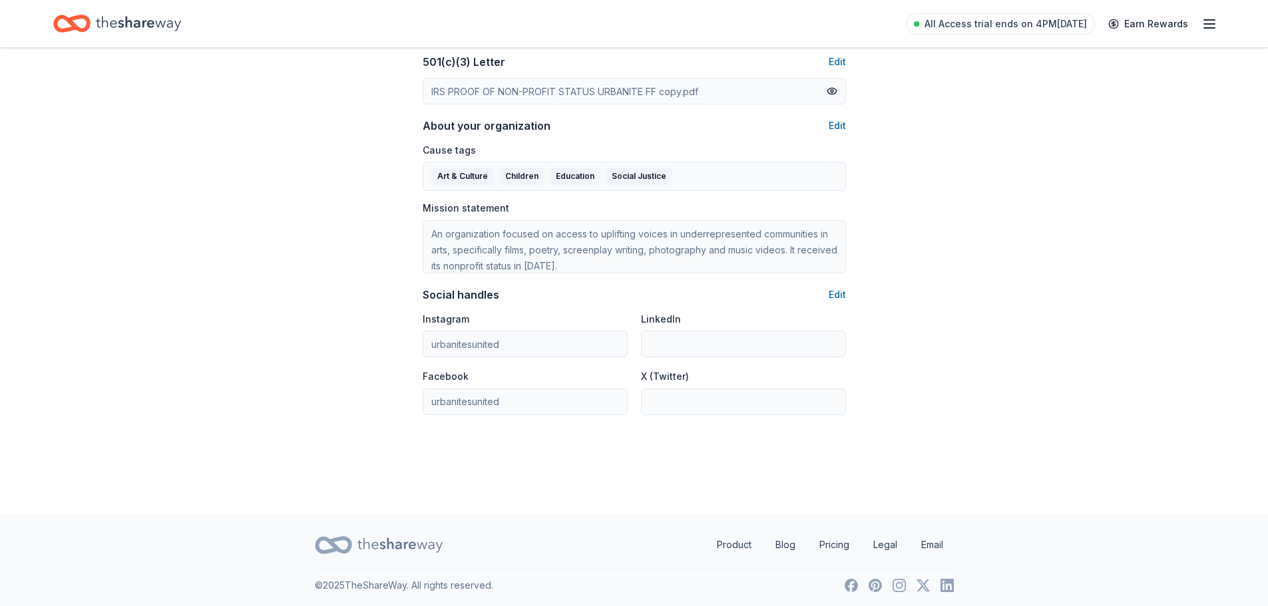
scroll to position [727, 0]
click at [1198, 19] on div "All Access trial ends on 4PM, 9/2 Earn Rewards" at bounding box center [1061, 23] width 311 height 31
click at [1206, 24] on line "button" at bounding box center [1209, 24] width 11 height 0
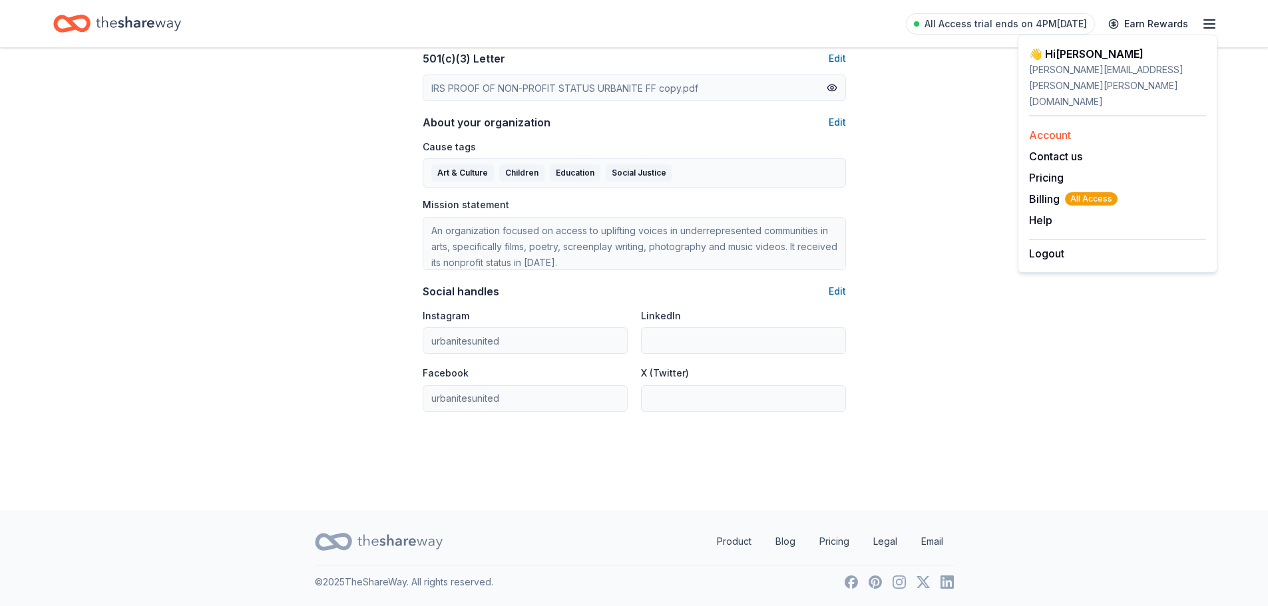
click at [1069, 128] on link "Account" at bounding box center [1050, 134] width 42 height 13
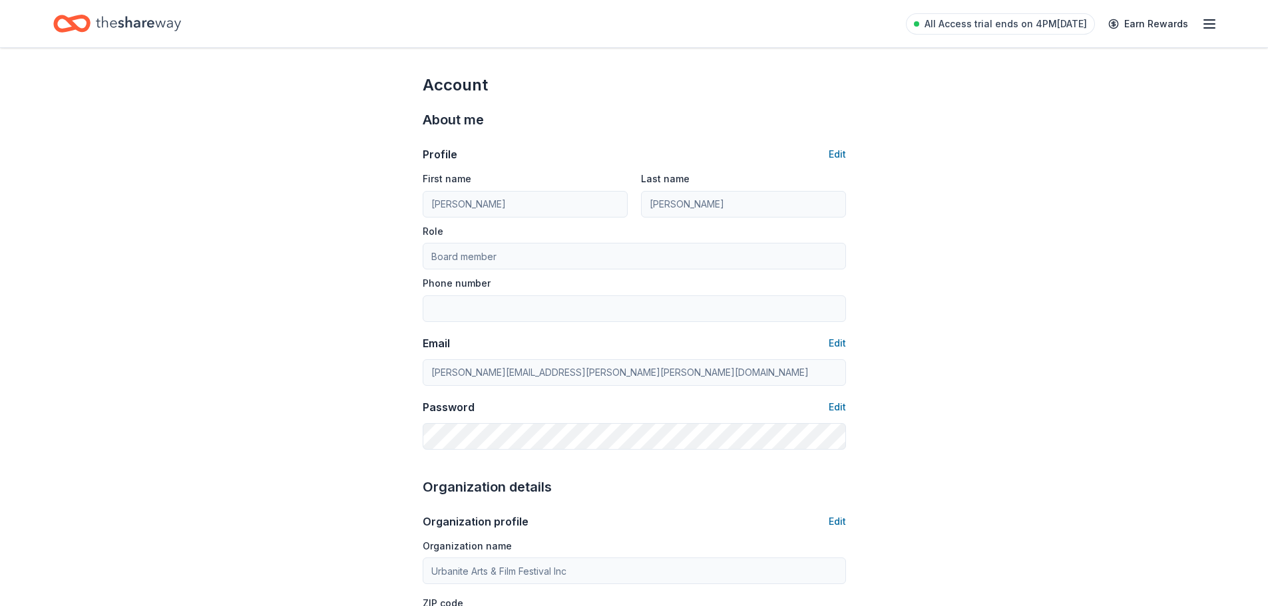
click at [1210, 24] on line "button" at bounding box center [1209, 24] width 11 height 0
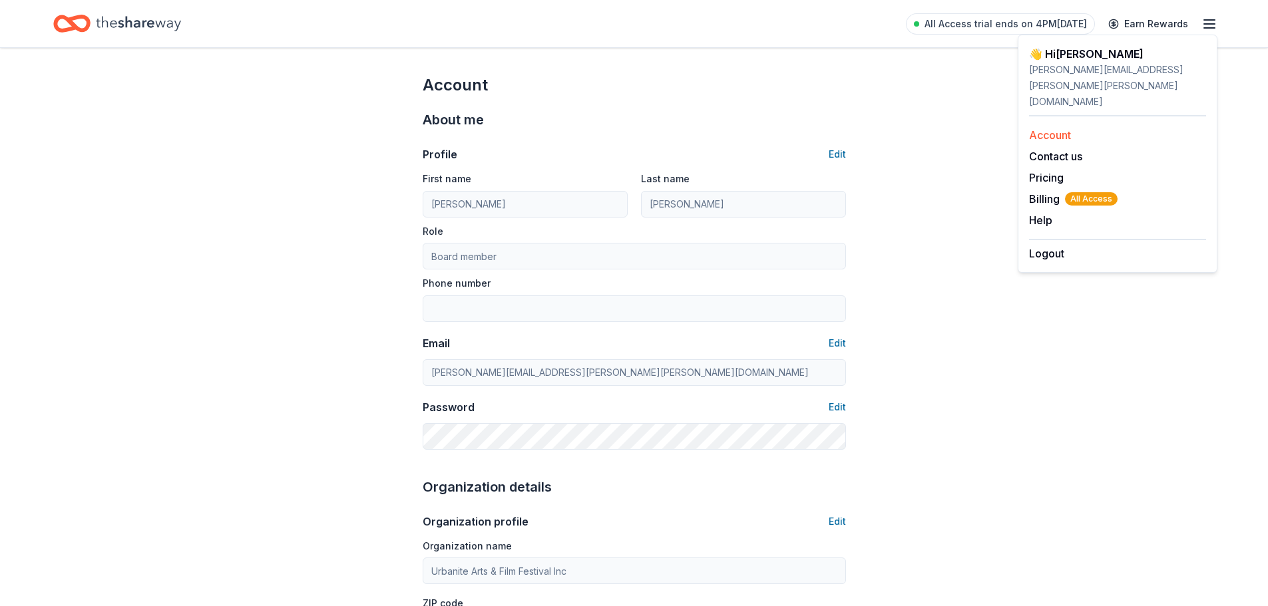
click at [1036, 128] on link "Account" at bounding box center [1050, 134] width 42 height 13
click at [132, 24] on icon "Home" at bounding box center [138, 23] width 85 height 27
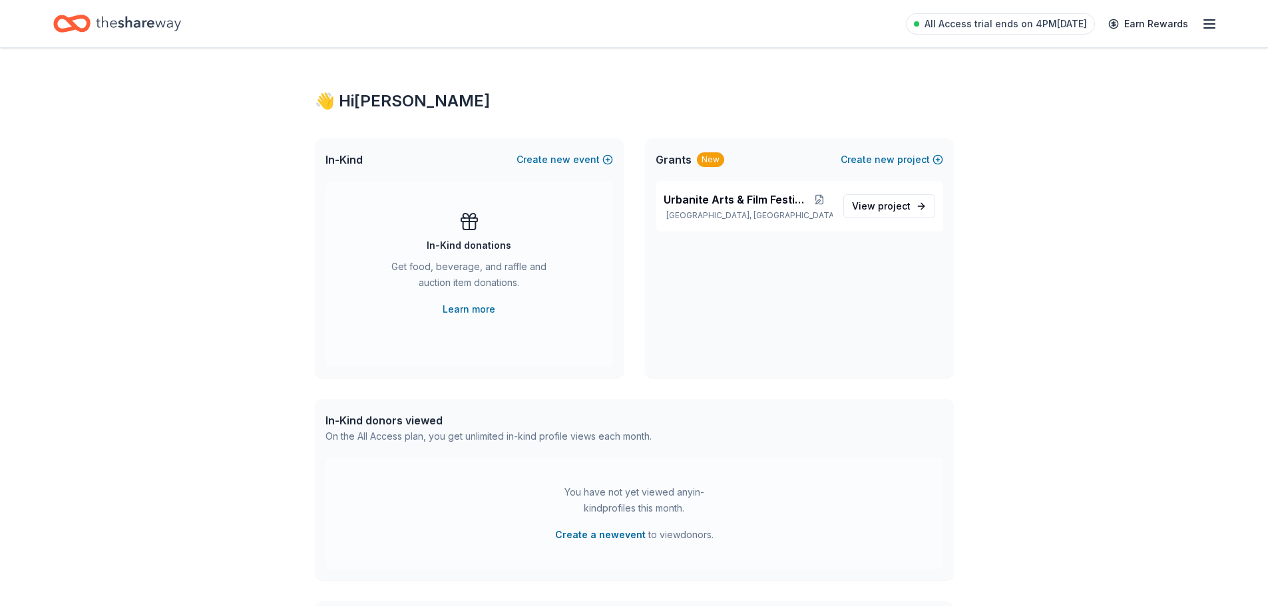
click at [126, 23] on icon "Home" at bounding box center [138, 23] width 85 height 15
click at [469, 315] on link "Learn more" at bounding box center [468, 309] width 53 height 16
click at [165, 27] on icon "Home" at bounding box center [138, 23] width 85 height 27
click at [444, 308] on link "Learn more" at bounding box center [468, 309] width 53 height 16
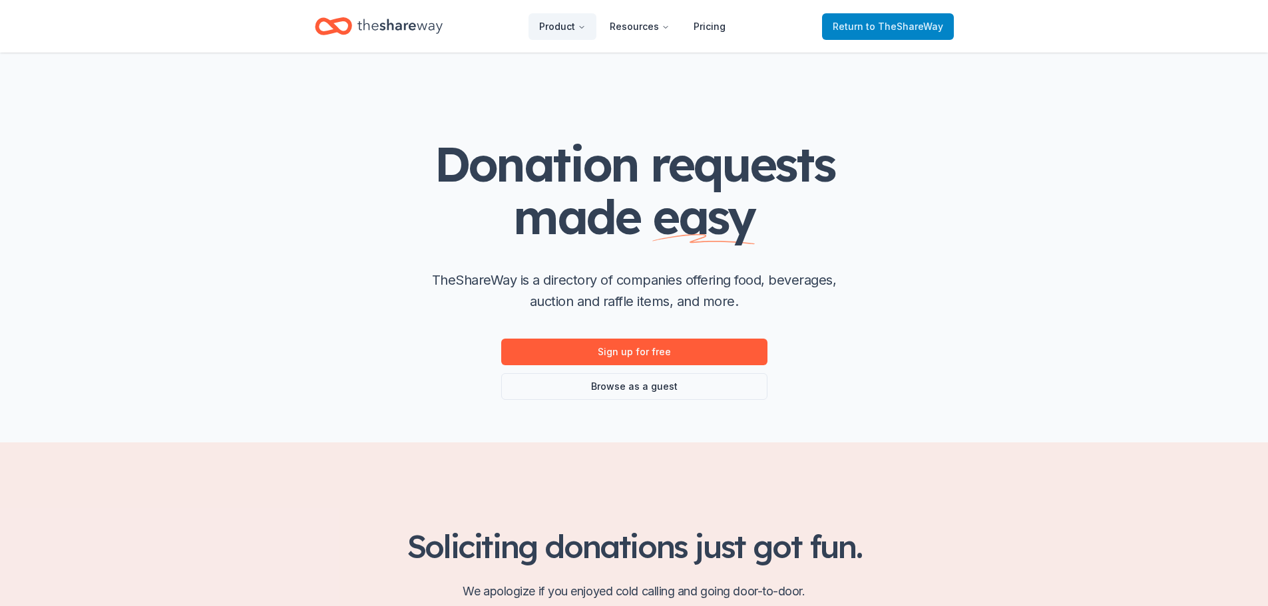
click at [864, 28] on span "Return to TheShareWay" at bounding box center [887, 27] width 110 height 16
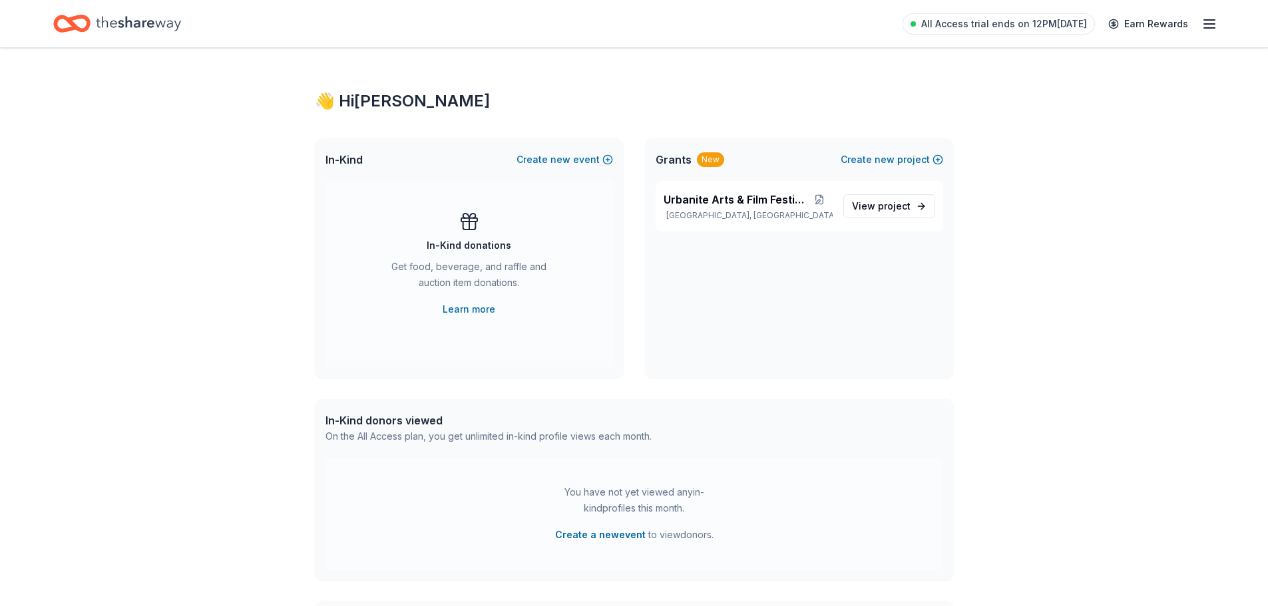
click at [1202, 23] on icon "button" at bounding box center [1209, 24] width 16 height 16
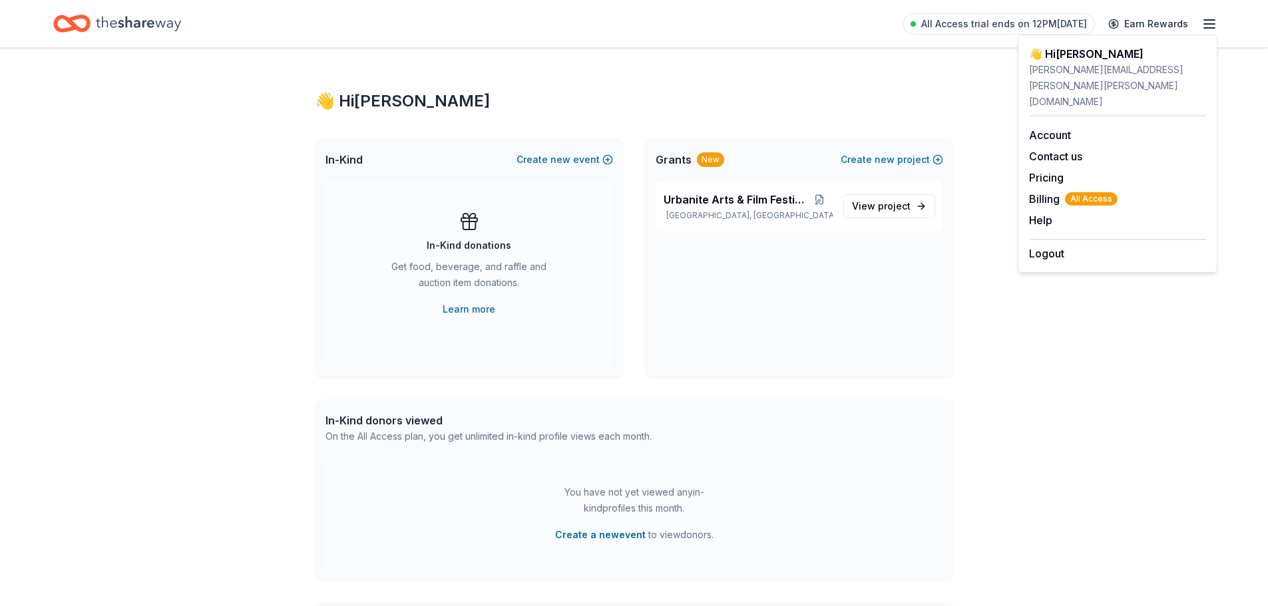
click at [114, 24] on icon "Home" at bounding box center [138, 23] width 85 height 15
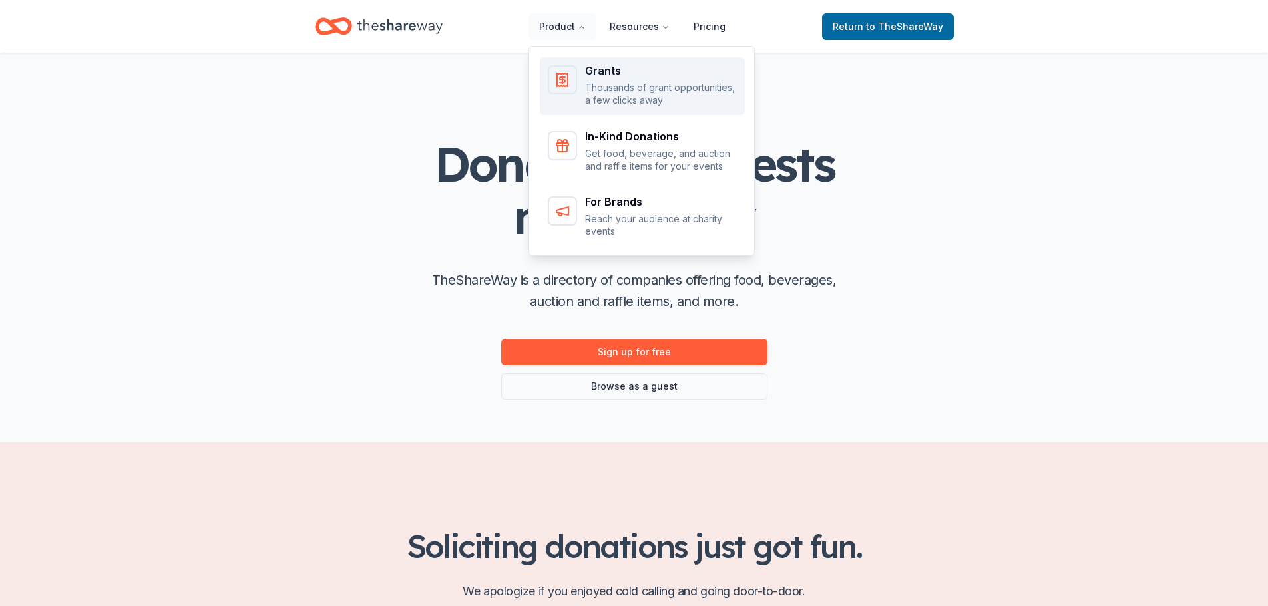
click at [588, 75] on div "Grants Thousands of grant opportunities, a few clicks away" at bounding box center [642, 86] width 189 height 42
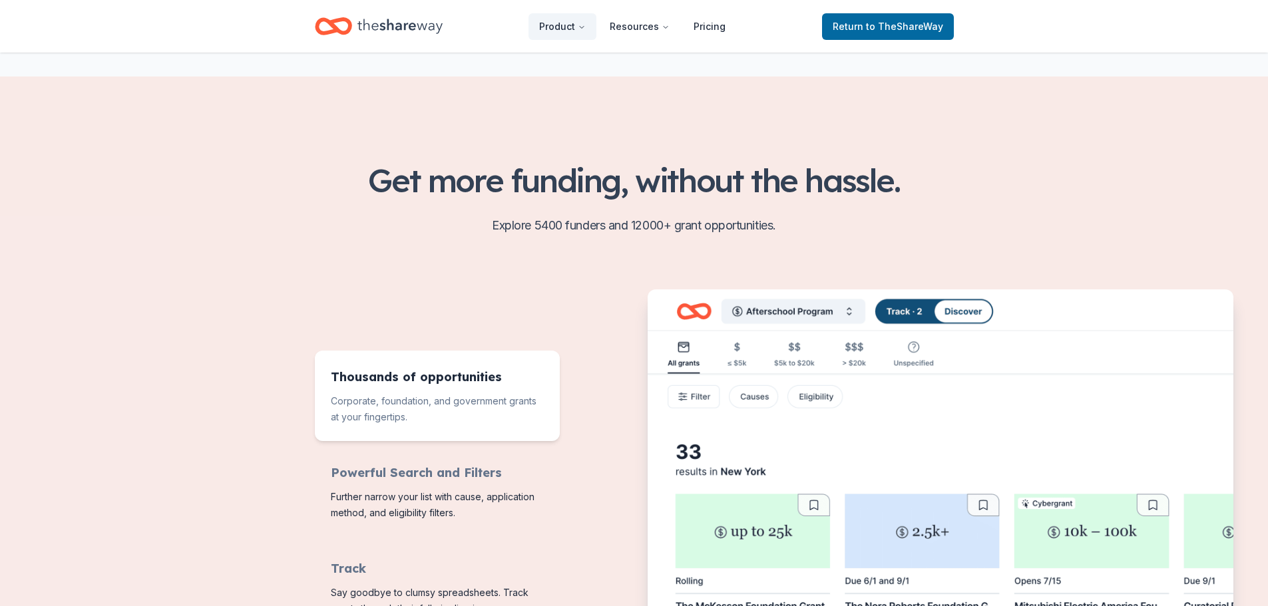
scroll to position [67, 0]
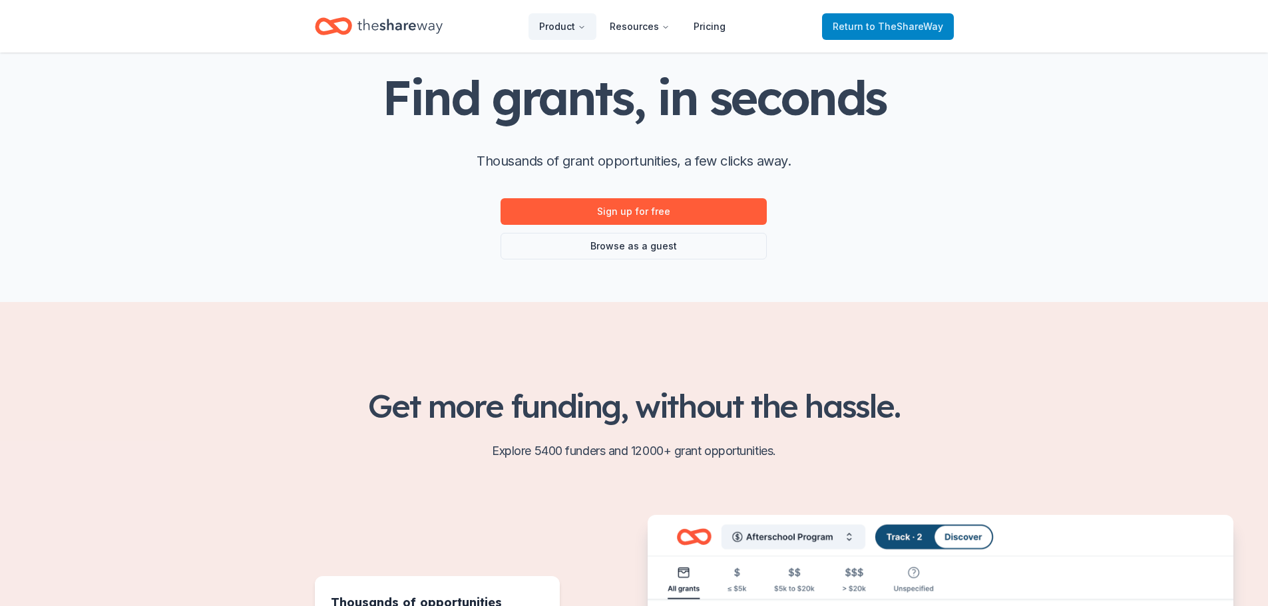
click at [912, 33] on span "Return to TheShareWay" at bounding box center [887, 27] width 110 height 16
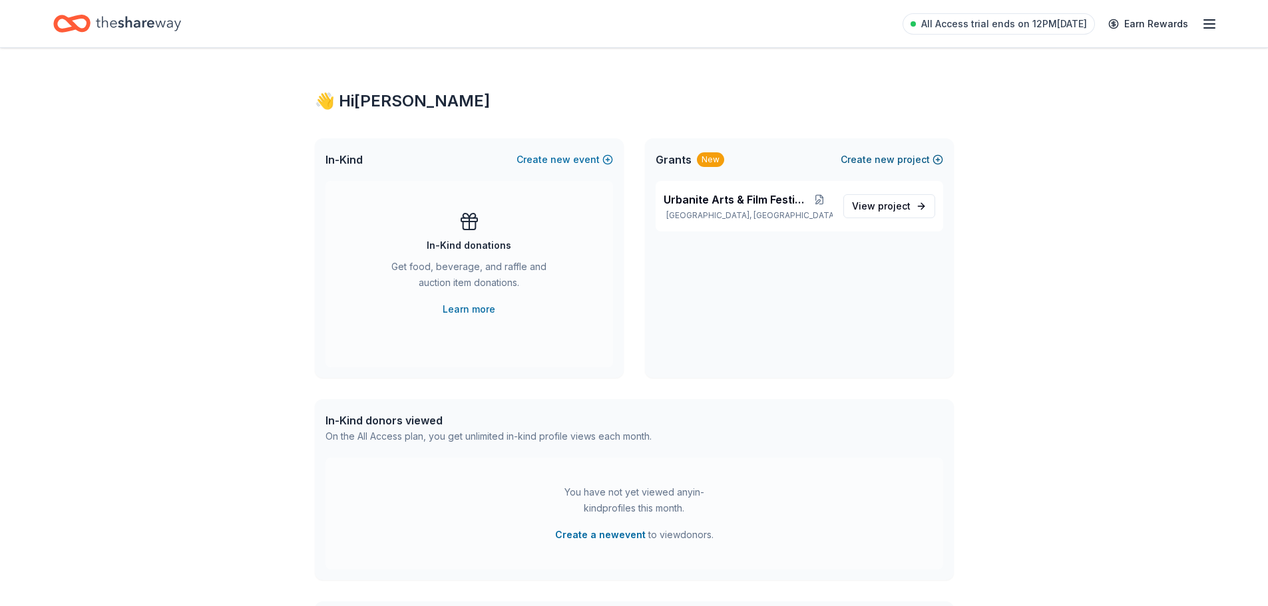
click at [887, 158] on span "new" at bounding box center [884, 160] width 20 height 16
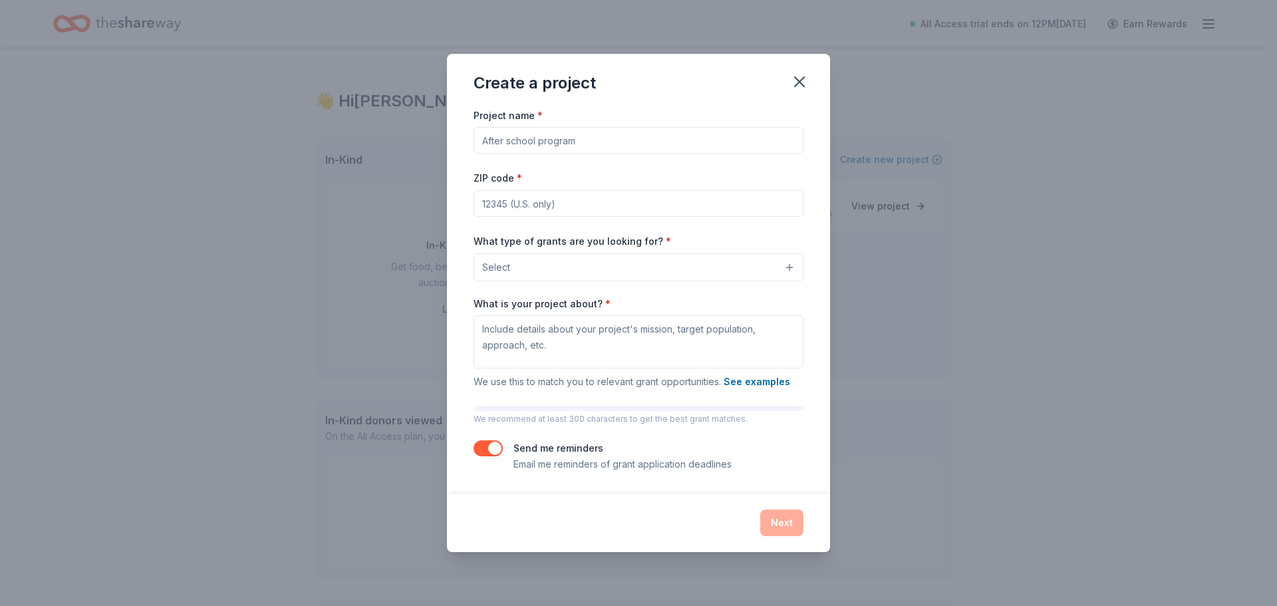
click at [601, 144] on input "Project name *" at bounding box center [639, 140] width 330 height 27
click at [799, 85] on icon "button" at bounding box center [799, 82] width 19 height 19
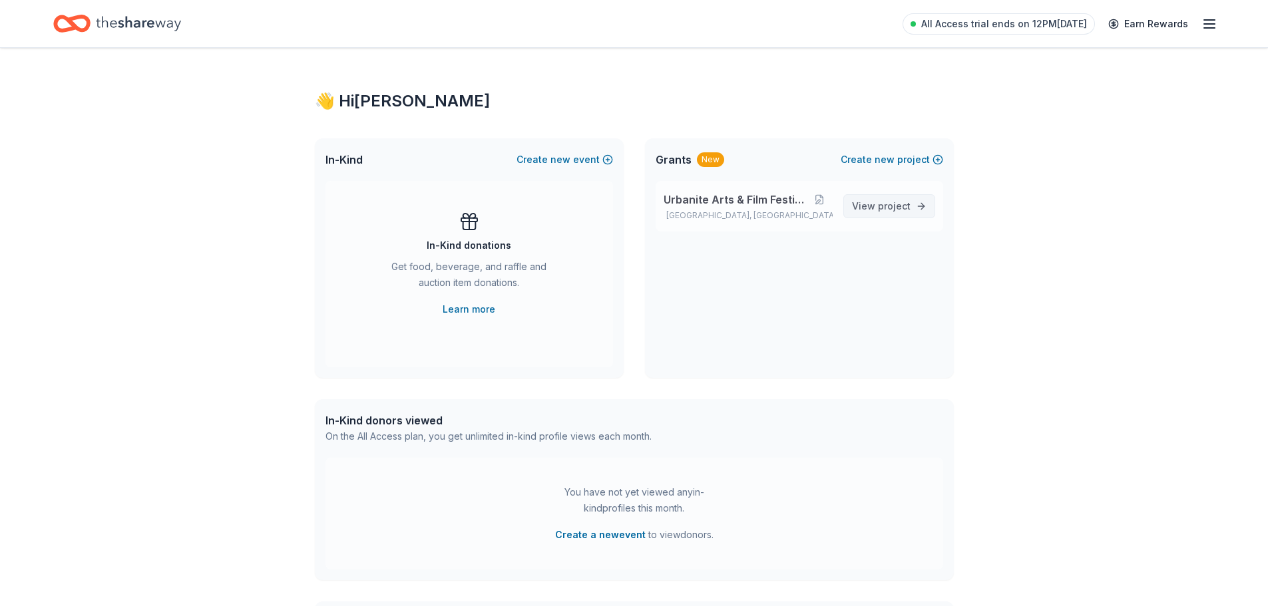
click at [890, 210] on span "project" at bounding box center [894, 205] width 33 height 11
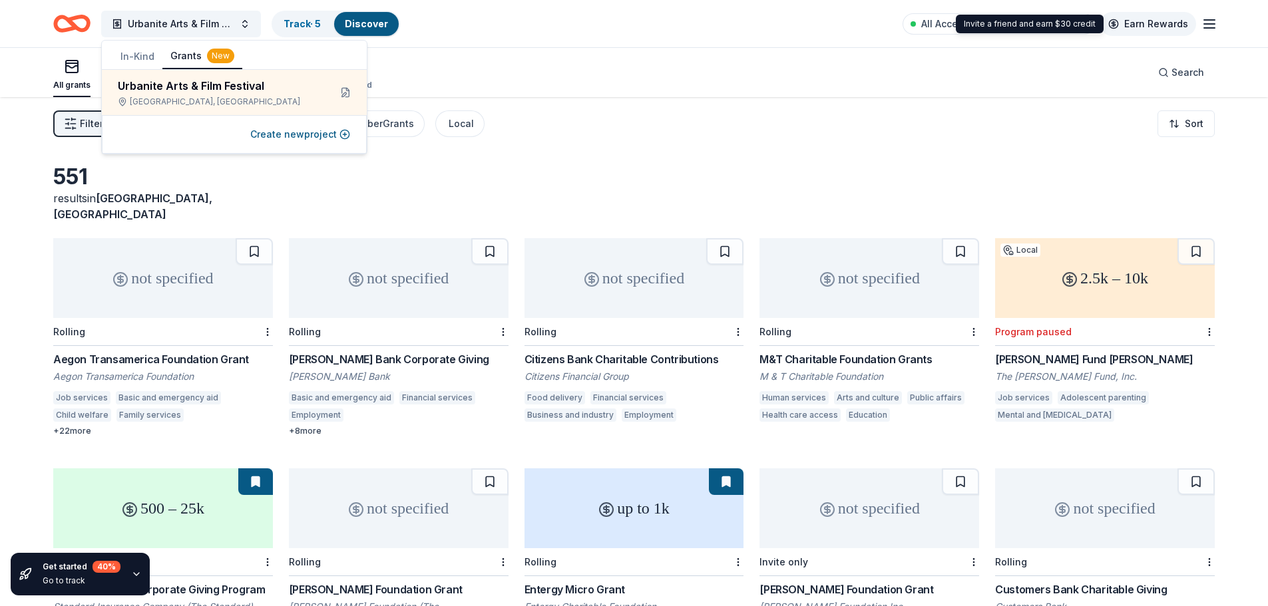
click at [1171, 25] on link "Earn Rewards" at bounding box center [1148, 24] width 96 height 24
